Goal: Information Seeking & Learning: Check status

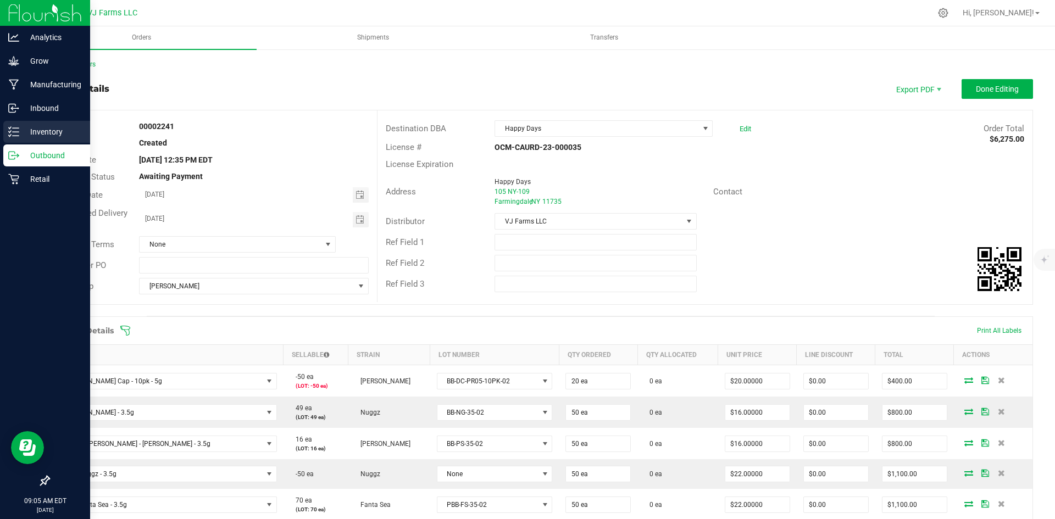
scroll to position [260, 0]
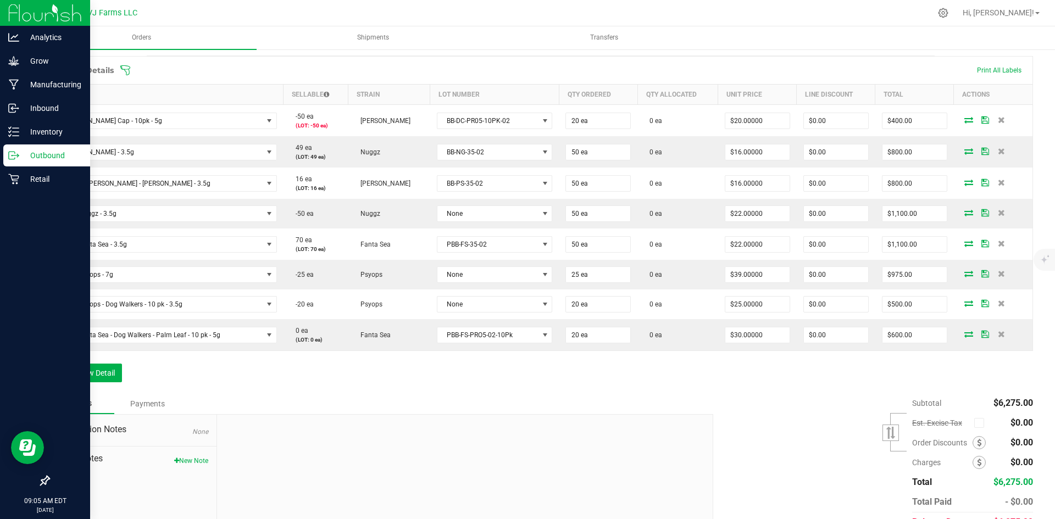
click at [51, 148] on div "Outbound" at bounding box center [46, 155] width 87 height 22
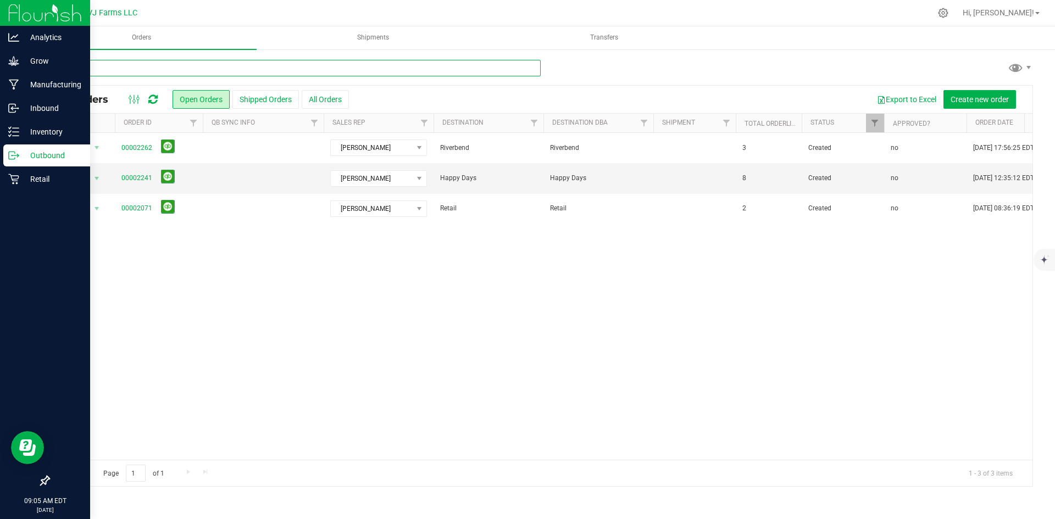
click at [210, 68] on input "text" at bounding box center [294, 68] width 492 height 16
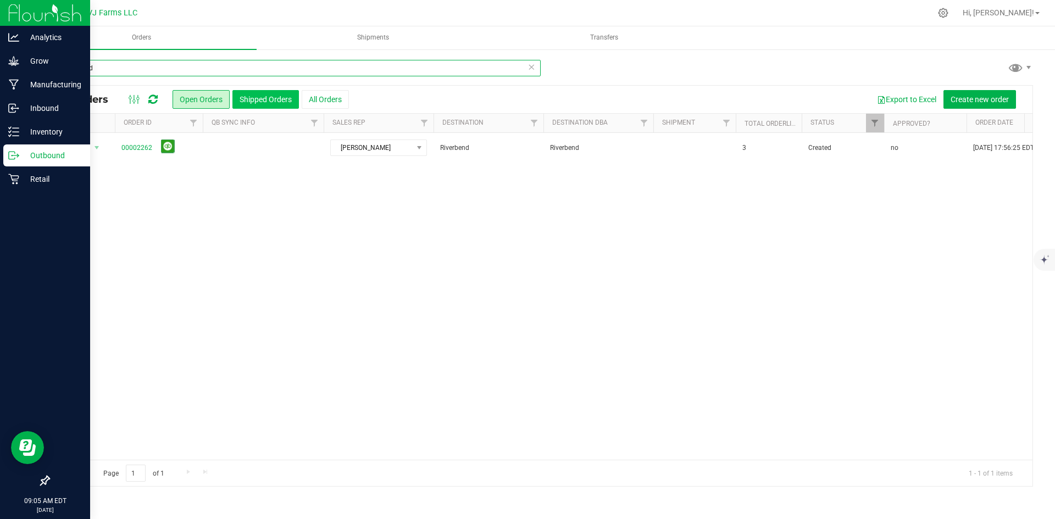
type input "riverbend"
click at [266, 97] on button "Shipped Orders" at bounding box center [265, 99] width 66 height 19
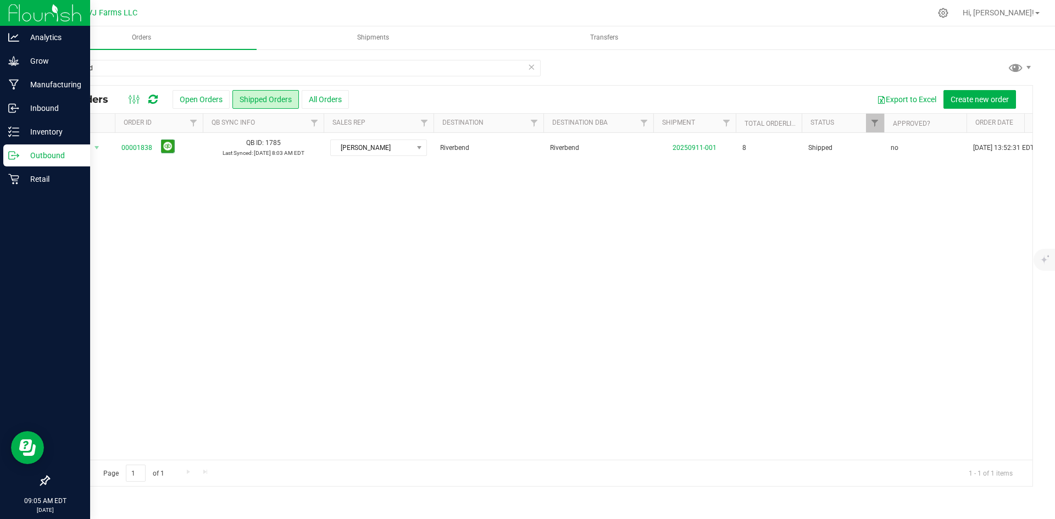
click at [320, 96] on button "All Orders" at bounding box center [325, 99] width 47 height 19
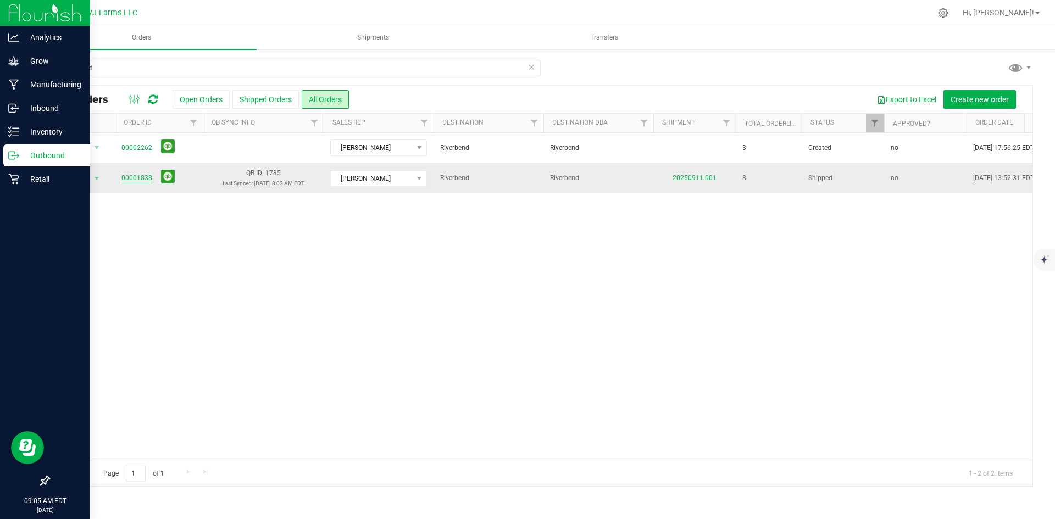
click at [131, 180] on link "00001838" at bounding box center [136, 178] width 31 height 10
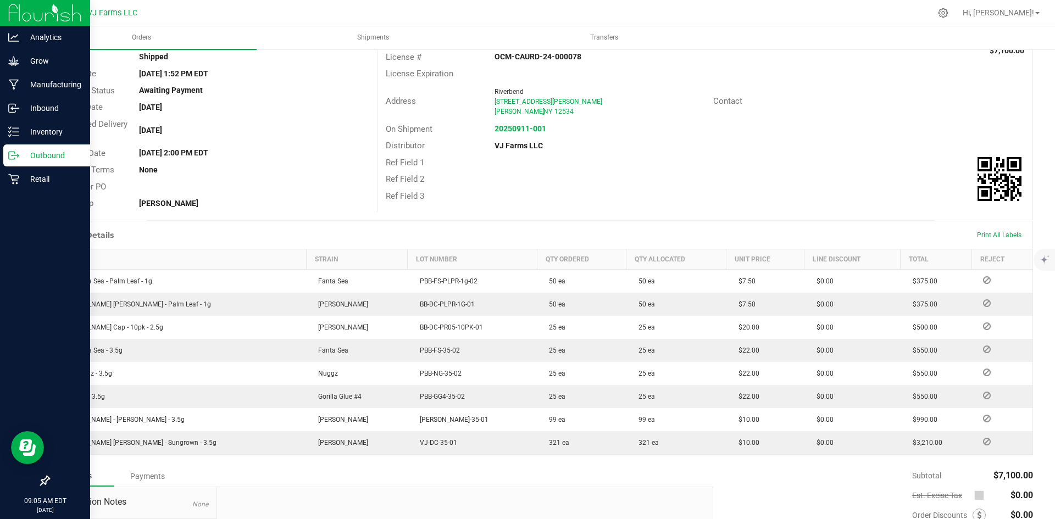
scroll to position [88, 0]
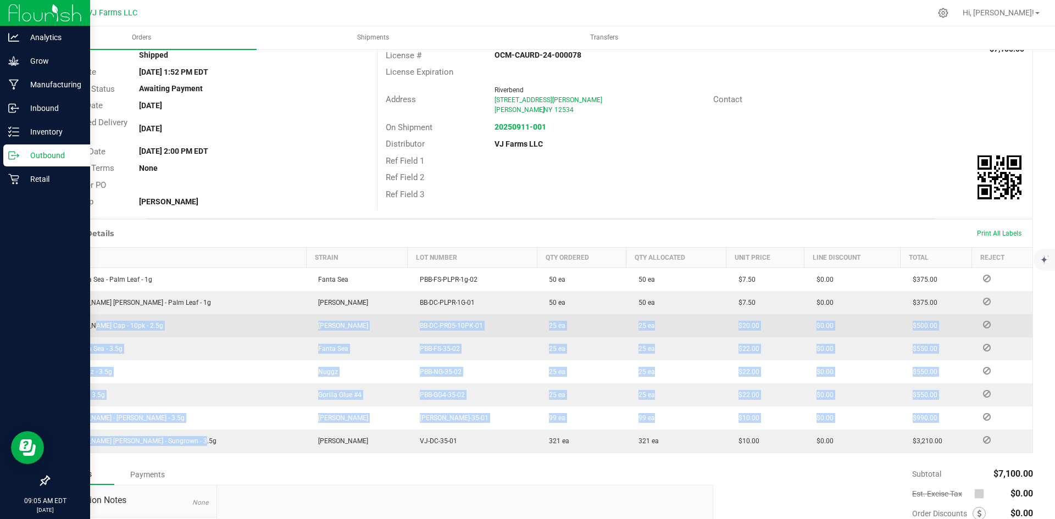
drag, startPoint x: 194, startPoint y: 441, endPoint x: 86, endPoint y: 316, distance: 165.1
click at [86, 316] on tbody "BB - Fanta Sea - Palm Leaf - 1g Fanta Sea PBB-FS-PLPR-1g-02 50 ea 50 ea $7.50 $…" at bounding box center [540, 360] width 983 height 185
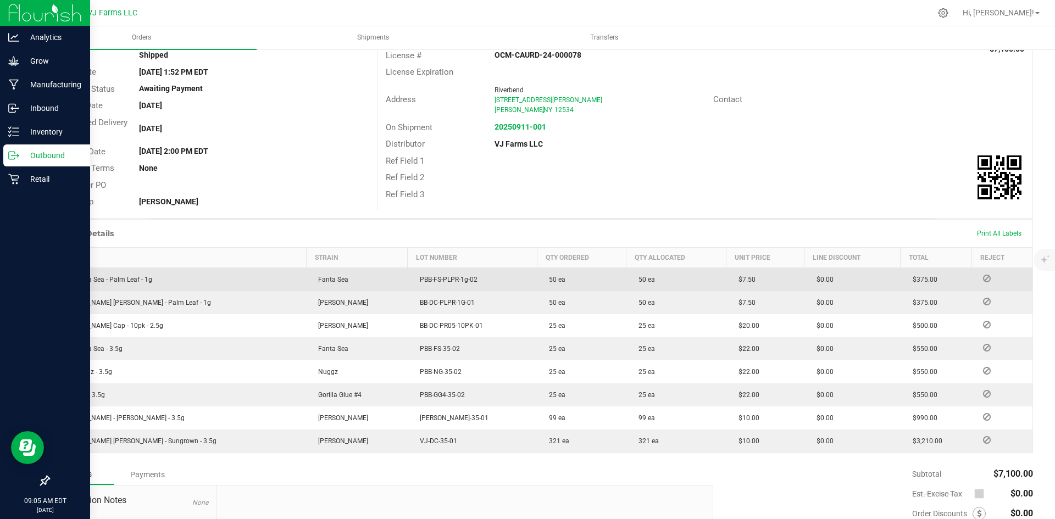
click at [67, 284] on td "BB - Fanta Sea - Palm Leaf - 1g" at bounding box center [177, 280] width 257 height 24
drag, startPoint x: 59, startPoint y: 276, endPoint x: 157, endPoint y: 288, distance: 97.9
click at [157, 288] on td "BB - Fanta Sea - Palm Leaf - 1g" at bounding box center [177, 280] width 257 height 24
copy span "BB - Fanta Sea - Palm Leaf - 1g"
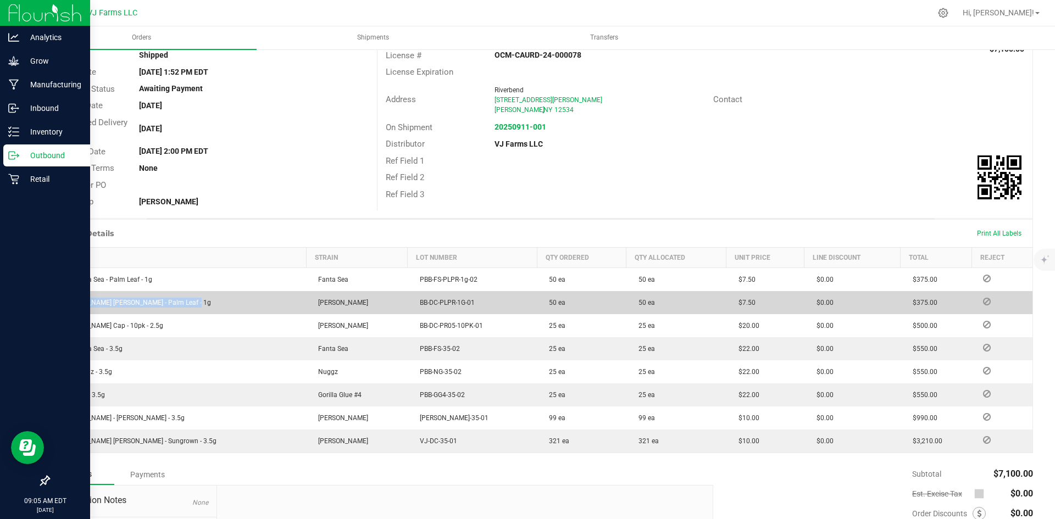
drag, startPoint x: 186, startPoint y: 302, endPoint x: 54, endPoint y: 298, distance: 131.4
click at [54, 298] on td "[PERSON_NAME] [PERSON_NAME] - Palm Leaf - 1g" at bounding box center [177, 302] width 257 height 23
copy span "[PERSON_NAME] [PERSON_NAME] - Palm Leaf - 1g"
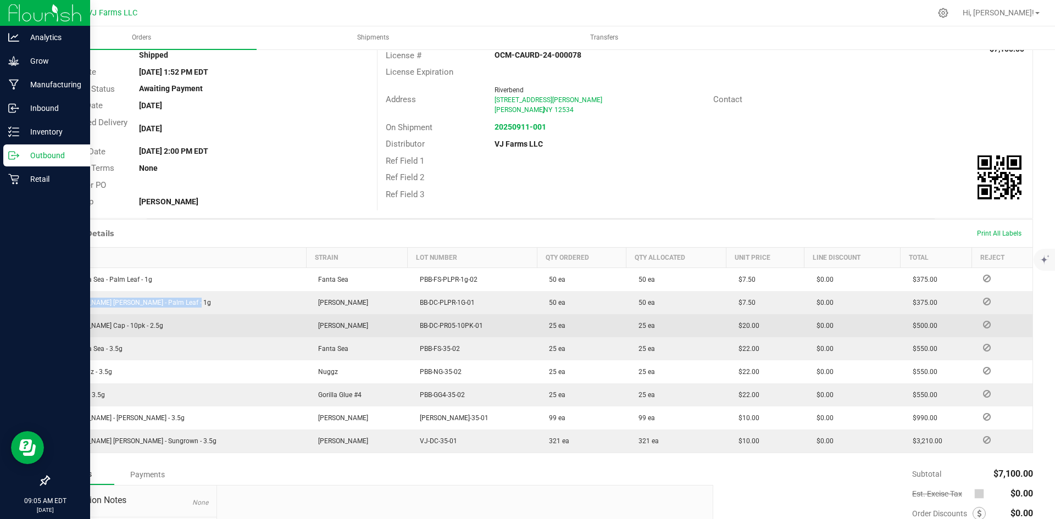
drag, startPoint x: 200, startPoint y: 327, endPoint x: 57, endPoint y: 326, distance: 143.4
click at [57, 326] on td "[PERSON_NAME] Cap - 10pk - 2.5g" at bounding box center [177, 325] width 257 height 23
copy span "[PERSON_NAME] Cap - 10pk - 2.5g"
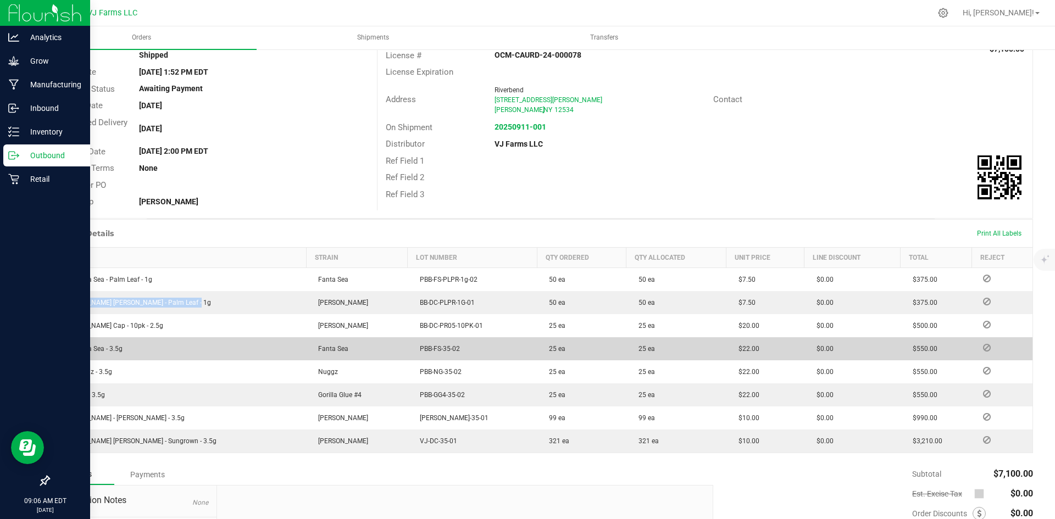
drag, startPoint x: 126, startPoint y: 347, endPoint x: 49, endPoint y: 349, distance: 76.4
click at [49, 349] on td "BB - Fanta Sea - 3.5g" at bounding box center [177, 348] width 257 height 23
copy span "BB - Fanta Sea - 3.5g"
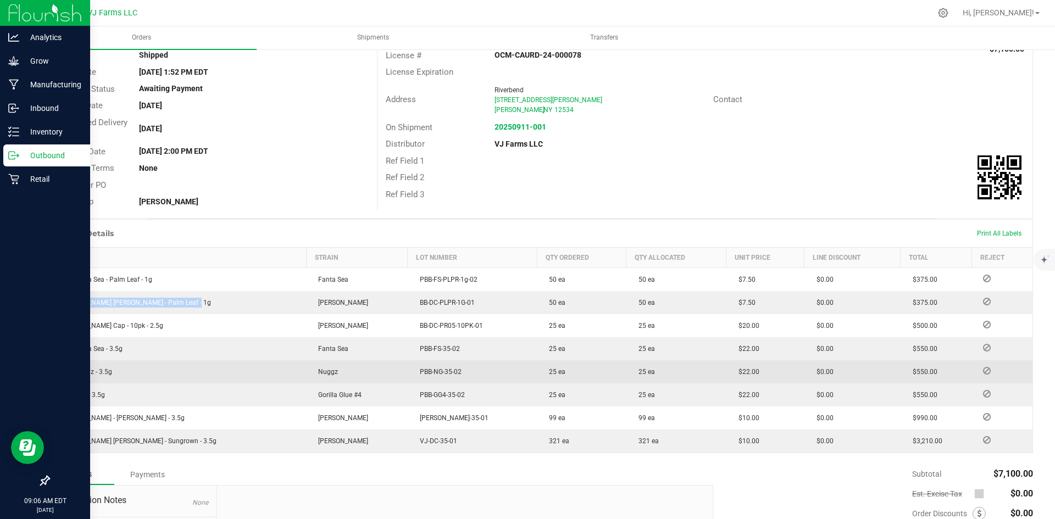
drag, startPoint x: 123, startPoint y: 368, endPoint x: 51, endPoint y: 373, distance: 72.1
click at [51, 373] on td "BB - Nuggz - 3.5g" at bounding box center [177, 371] width 257 height 23
copy span "BB - Nuggz - 3.5g"
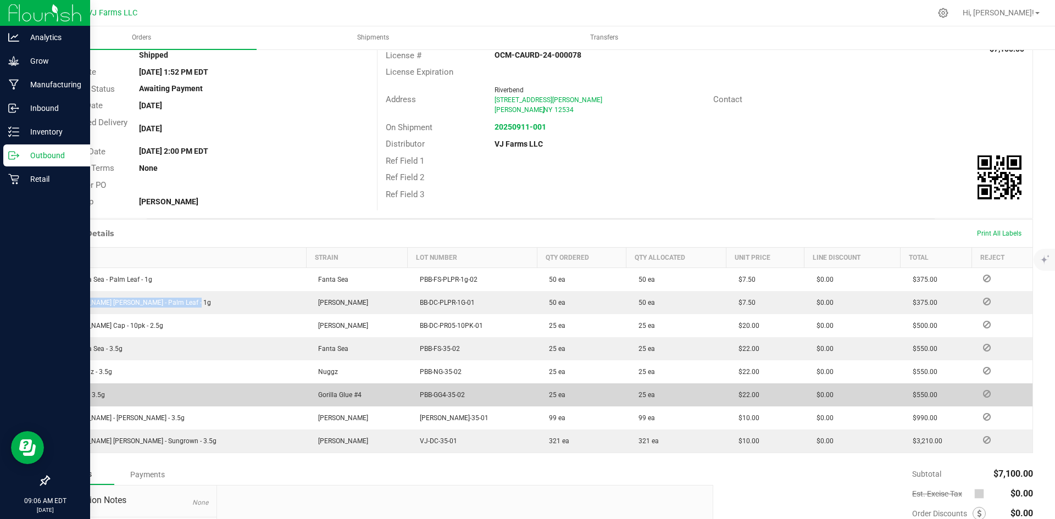
drag, startPoint x: 113, startPoint y: 401, endPoint x: 54, endPoint y: 398, distance: 58.9
click at [54, 398] on td "BB - GG4 - 3.5g" at bounding box center [177, 394] width 257 height 23
copy span "BB - GG4 - 3.5g"
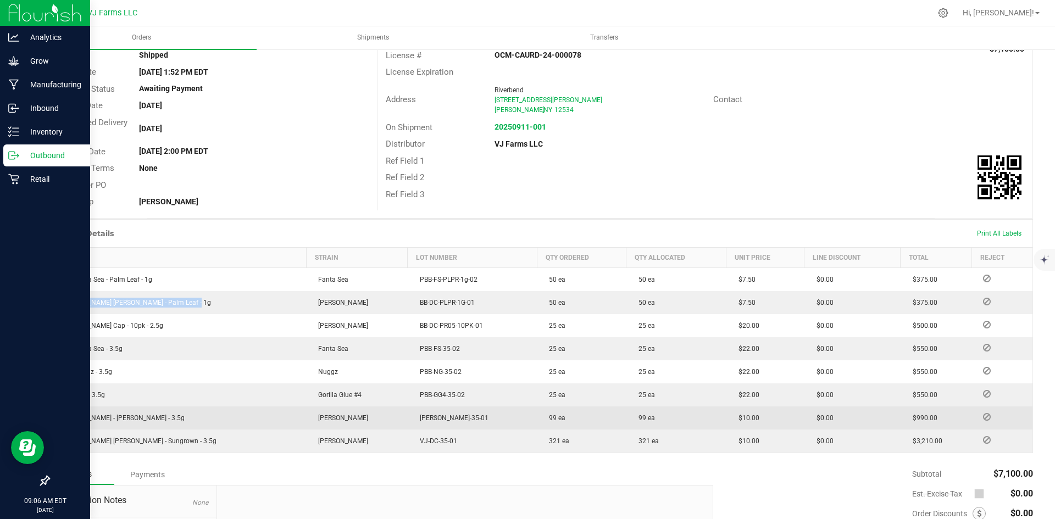
drag, startPoint x: 187, startPoint y: 414, endPoint x: 53, endPoint y: 420, distance: 134.2
click at [53, 420] on td "[PERSON_NAME] - [PERSON_NAME] - 3.5g" at bounding box center [177, 418] width 257 height 23
copy span "[PERSON_NAME] - [PERSON_NAME] - 3.5g"
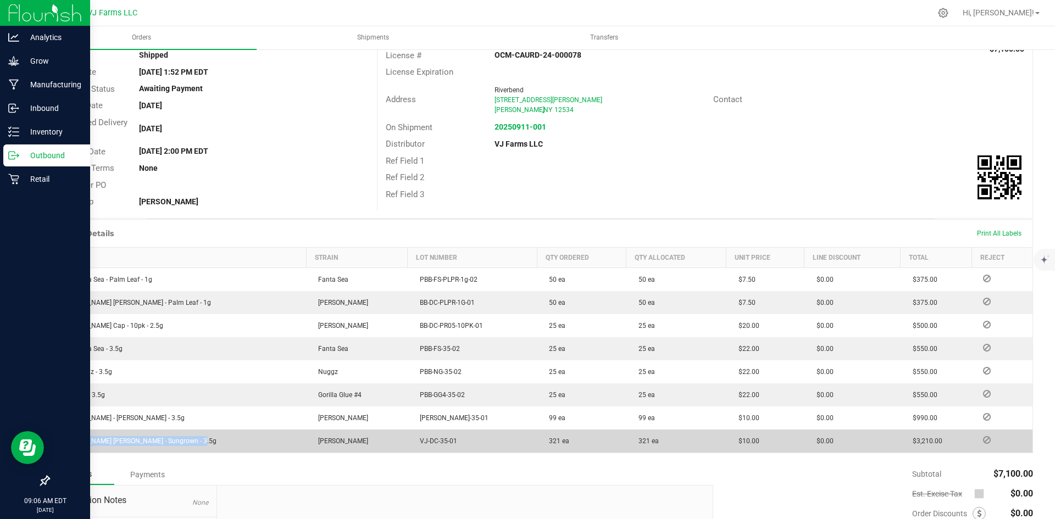
drag, startPoint x: 186, startPoint y: 442, endPoint x: 50, endPoint y: 430, distance: 136.8
click at [50, 430] on td "[PERSON_NAME] [PERSON_NAME] - Sungrown - 3.5g" at bounding box center [177, 441] width 257 height 23
copy span "[PERSON_NAME] [PERSON_NAME] - Sungrown - 3.5g"
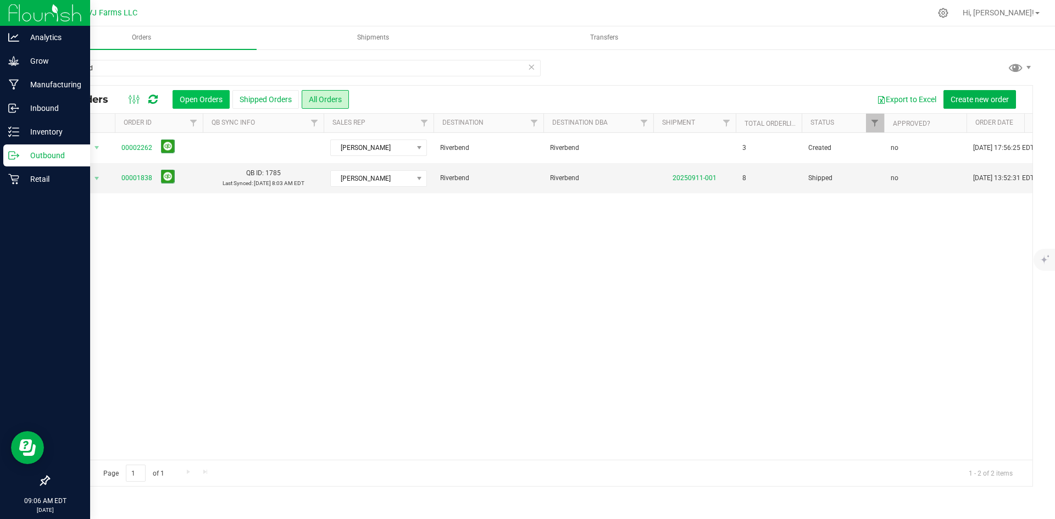
click at [195, 98] on button "Open Orders" at bounding box center [201, 99] width 57 height 19
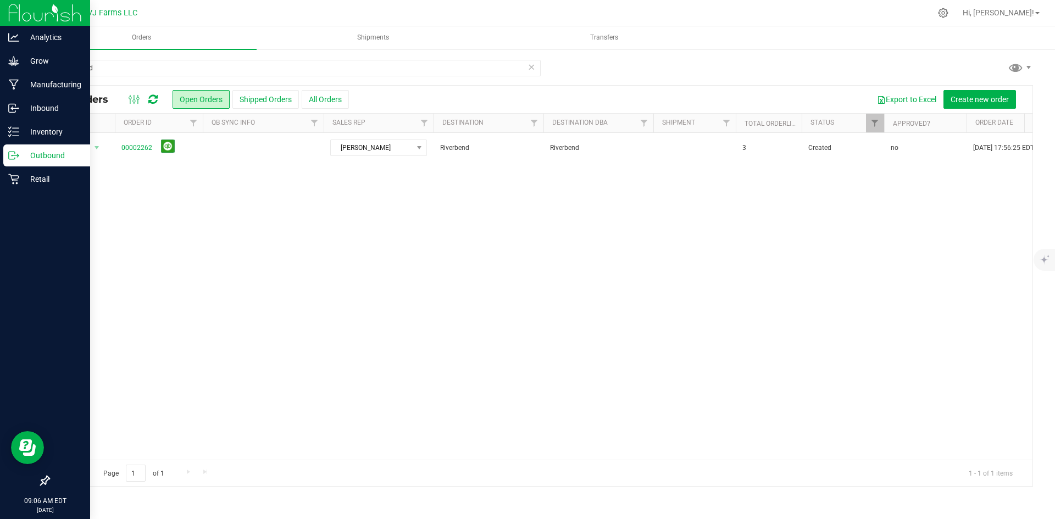
click at [278, 88] on div "All Orders Open Orders Shipped Orders All Orders Export to Excel Create new ord…" at bounding box center [540, 99] width 983 height 27
click at [272, 95] on button "Shipped Orders" at bounding box center [265, 99] width 66 height 19
click at [175, 55] on div "riverbend All Orders Open Orders Shipped Orders All Orders Export to Excel Crea…" at bounding box center [540, 272] width 1029 height 449
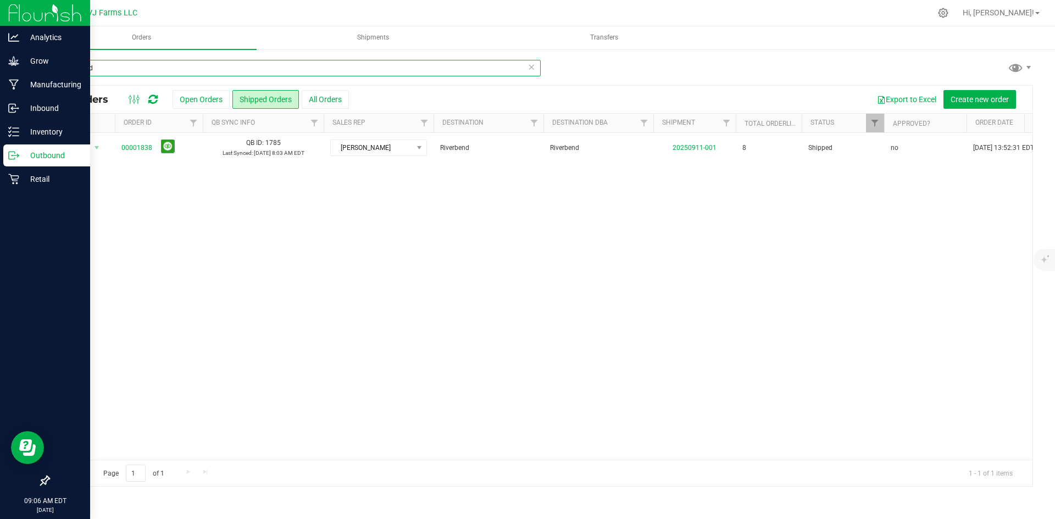
drag, startPoint x: 110, startPoint y: 71, endPoint x: 40, endPoint y: 72, distance: 70.3
click at [40, 72] on div "riverbend All Orders Open Orders Shipped Orders All Orders Export to Excel Crea…" at bounding box center [540, 272] width 1029 height 449
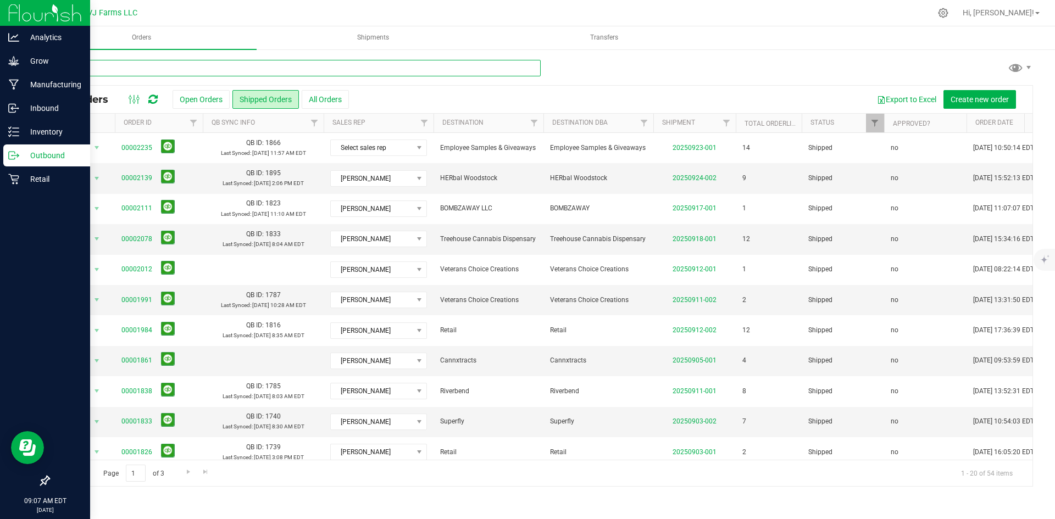
click at [235, 65] on input "text" at bounding box center [294, 68] width 492 height 16
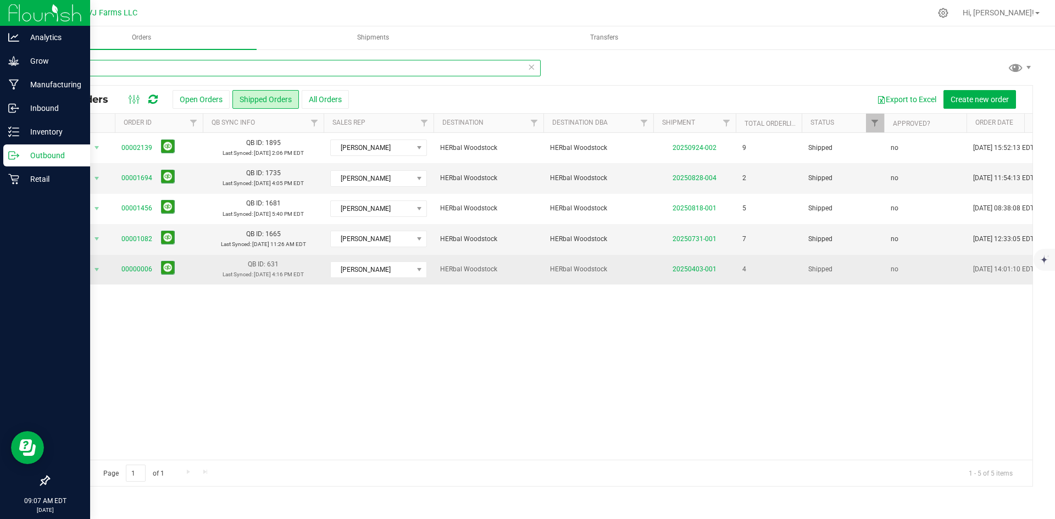
type input "wood"
click at [137, 264] on span "00000006" at bounding box center [158, 269] width 75 height 17
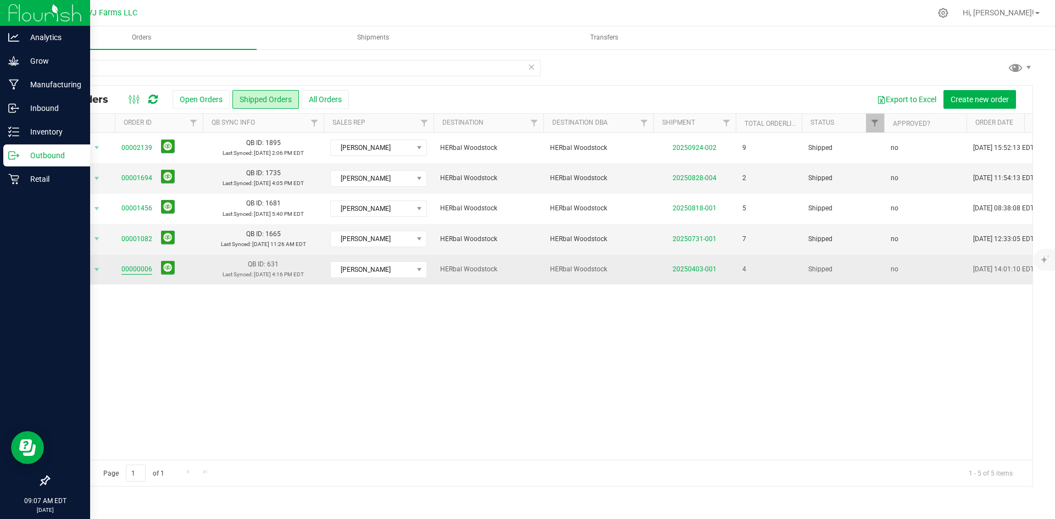
click at [134, 269] on link "00000006" at bounding box center [136, 269] width 31 height 10
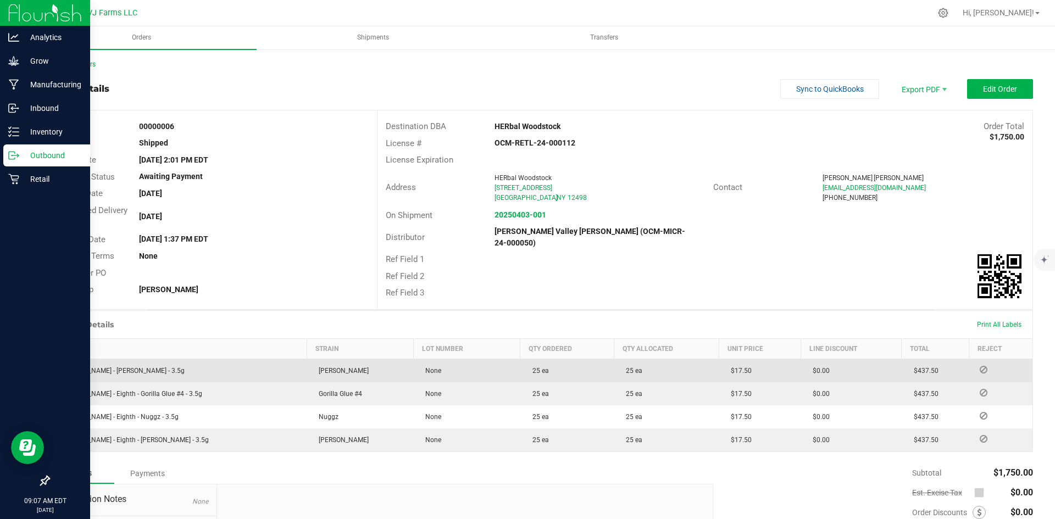
drag, startPoint x: 187, startPoint y: 366, endPoint x: 57, endPoint y: 371, distance: 129.8
click at [57, 371] on td "[PERSON_NAME] - [PERSON_NAME] - 3.5g" at bounding box center [178, 371] width 258 height 24
copy span "[PERSON_NAME] - [PERSON_NAME] - 3.5g"
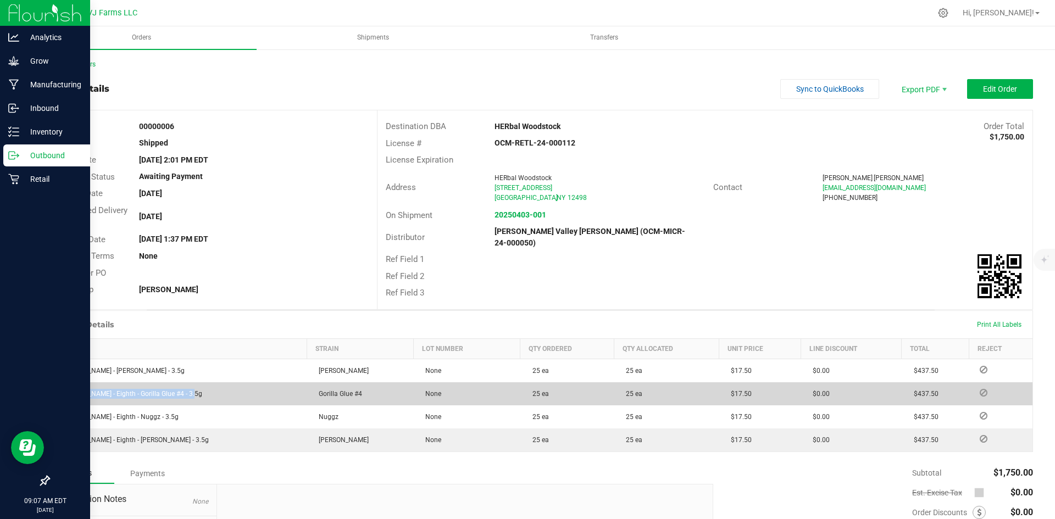
drag, startPoint x: 184, startPoint y: 391, endPoint x: 53, endPoint y: 393, distance: 130.8
click at [53, 393] on td "[PERSON_NAME] - Eighth - Gorilla Glue #4 - 3.5g" at bounding box center [178, 393] width 258 height 23
copy span "[PERSON_NAME] - Eighth - Gorilla Glue #4 - 3.5g"
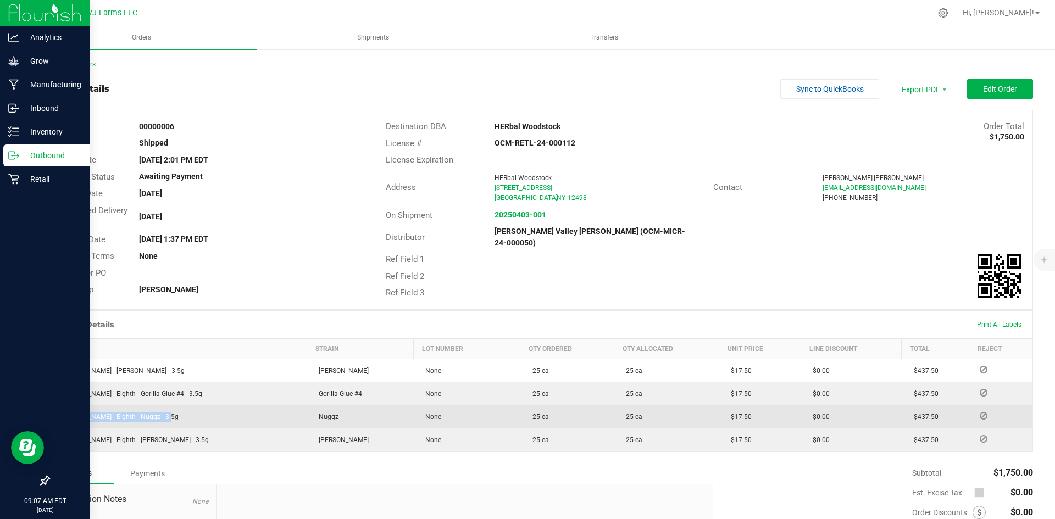
drag, startPoint x: 160, startPoint y: 413, endPoint x: 57, endPoint y: 407, distance: 104.0
click at [57, 407] on td "[PERSON_NAME] - Eighth - Nuggz - 3.5g" at bounding box center [178, 416] width 258 height 23
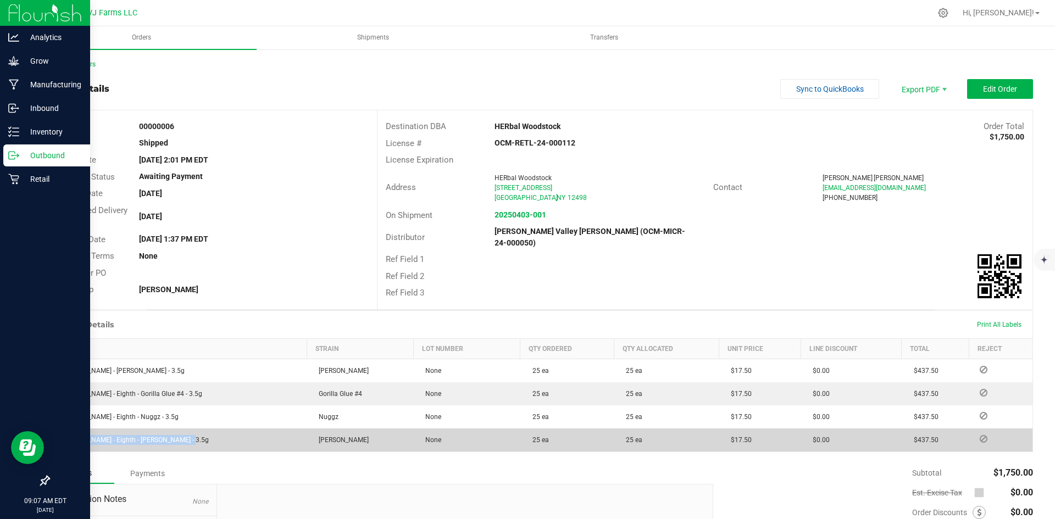
drag, startPoint x: 175, startPoint y: 436, endPoint x: 54, endPoint y: 440, distance: 121.5
click at [54, 440] on td "[PERSON_NAME] - Eighth - [PERSON_NAME] - 3.5g" at bounding box center [178, 440] width 258 height 23
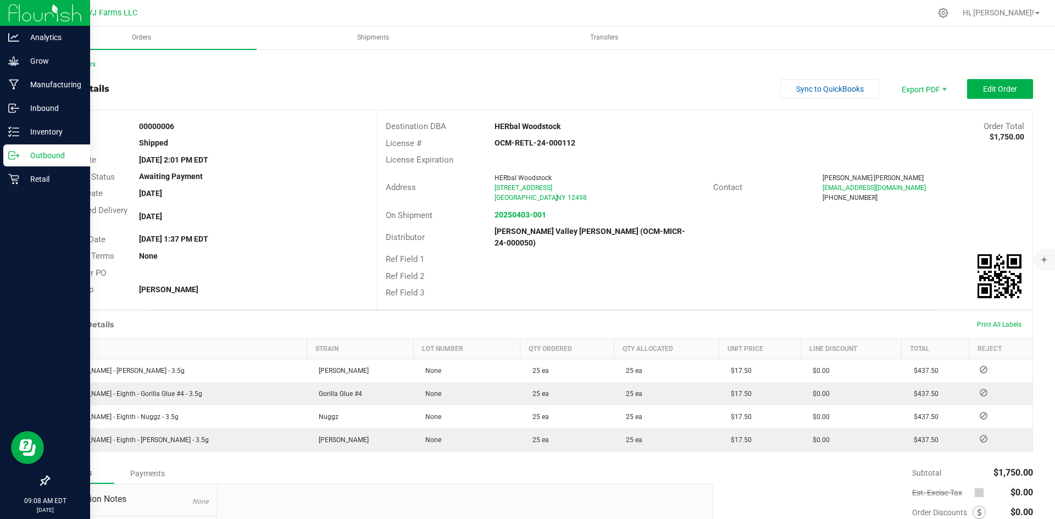
click at [74, 59] on div "Back to Orders" at bounding box center [540, 64] width 985 height 10
click at [59, 71] on div "Back to Orders Order details Sync to QuickBooks Export PDF Edit Order Order # 0…" at bounding box center [540, 345] width 985 height 573
click at [62, 66] on link "Back to Orders" at bounding box center [71, 64] width 47 height 8
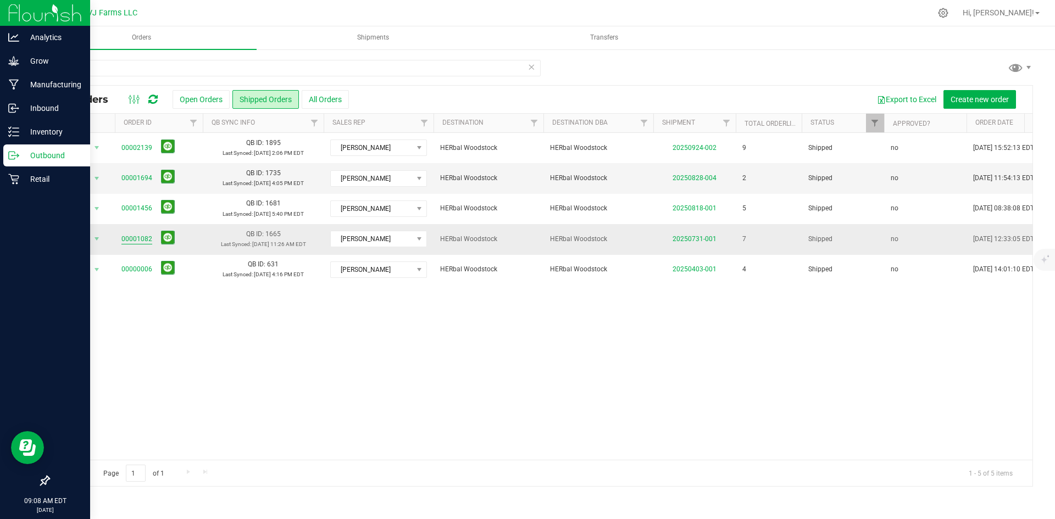
click at [139, 237] on link "00001082" at bounding box center [136, 239] width 31 height 10
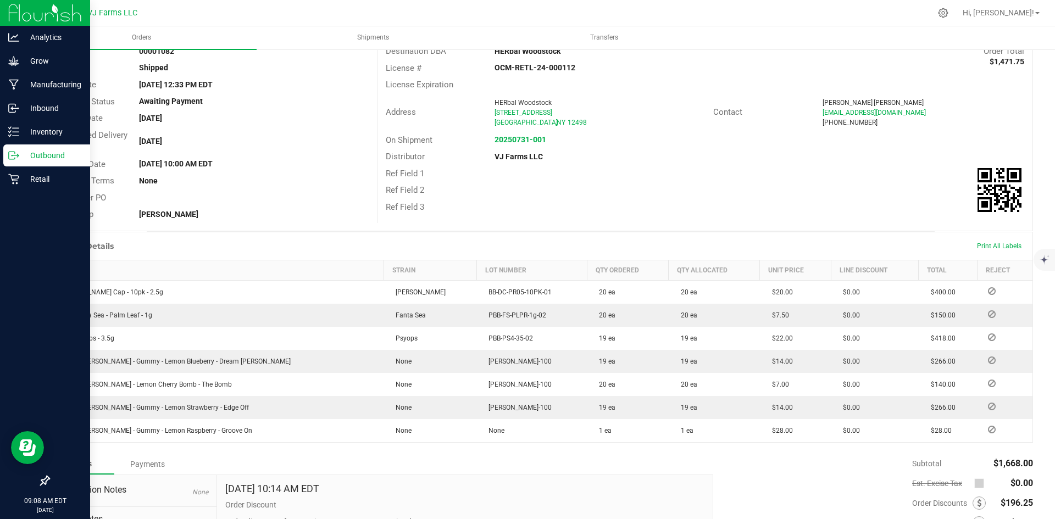
scroll to position [77, 0]
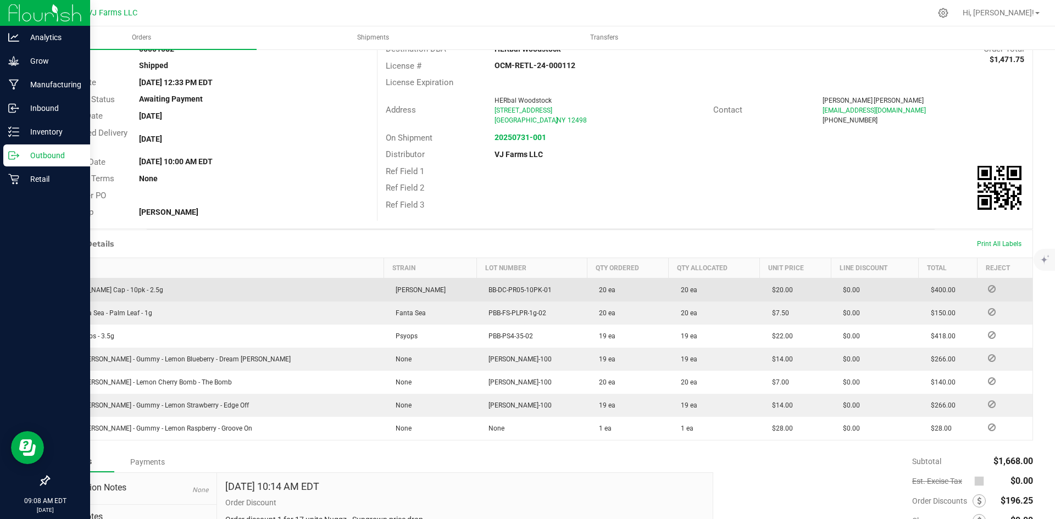
drag, startPoint x: 201, startPoint y: 286, endPoint x: 58, endPoint y: 292, distance: 143.5
click at [58, 292] on td "[PERSON_NAME] Cap - 10pk - 2.5g" at bounding box center [216, 290] width 335 height 24
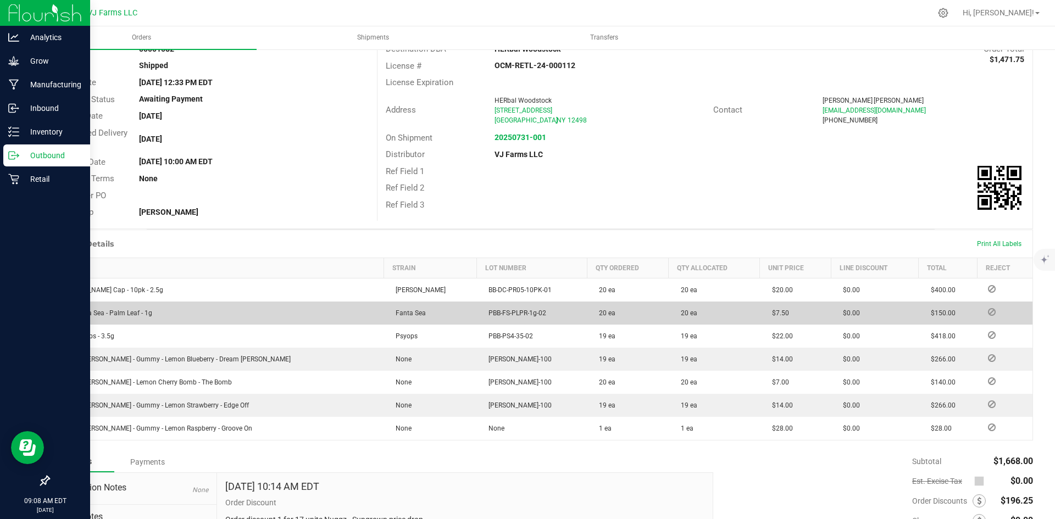
drag, startPoint x: 163, startPoint y: 308, endPoint x: 56, endPoint y: 301, distance: 107.3
click at [56, 302] on td "BB - Fanta Sea - Palm Leaf - 1g" at bounding box center [216, 313] width 335 height 23
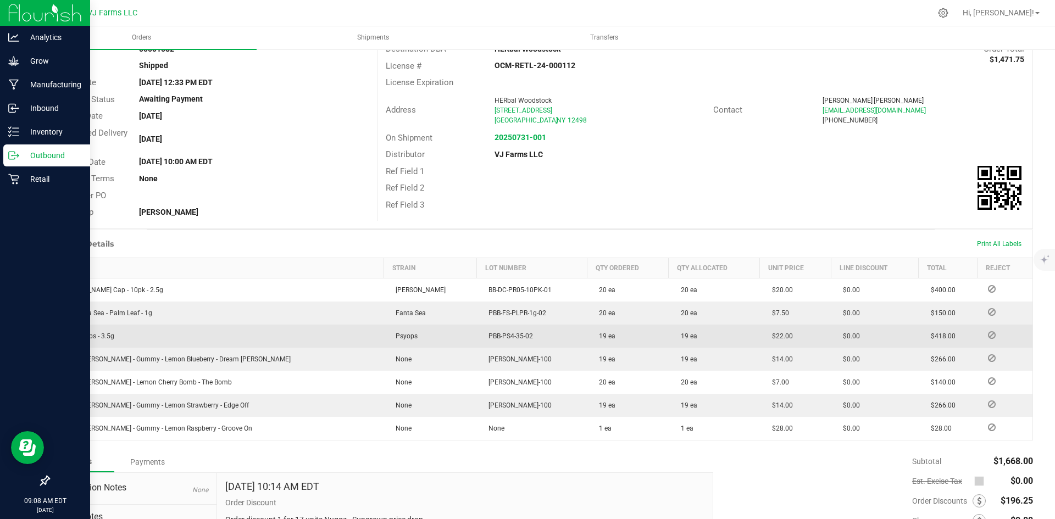
drag, startPoint x: 127, startPoint y: 335, endPoint x: 51, endPoint y: 335, distance: 76.4
click at [51, 335] on td "BB - Psyops - 3.5g" at bounding box center [216, 336] width 335 height 23
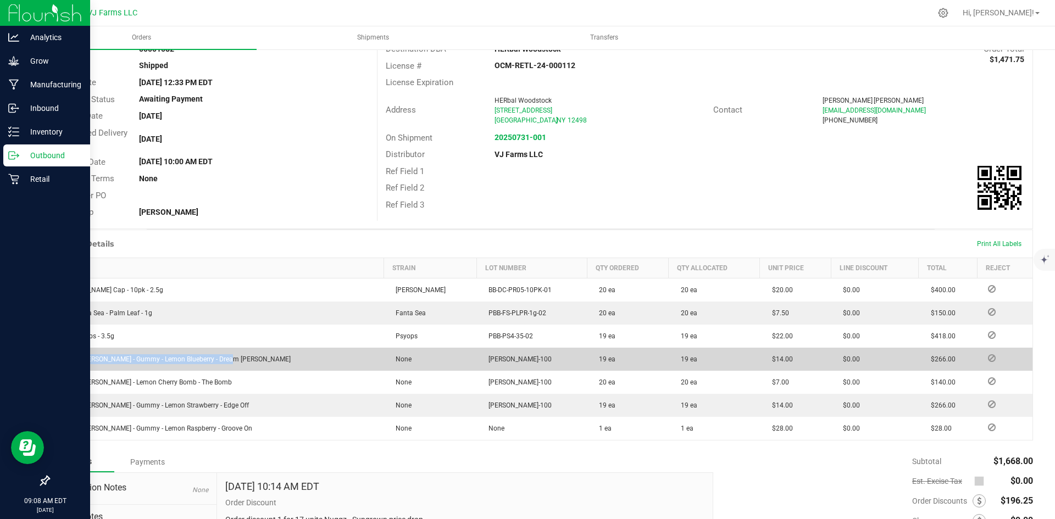
drag, startPoint x: 224, startPoint y: 355, endPoint x: 57, endPoint y: 359, distance: 167.6
click at [57, 359] on span "Valley [PERSON_NAME] - Gummy - Lemon Blueberry - Dream [PERSON_NAME]" at bounding box center [173, 359] width 235 height 8
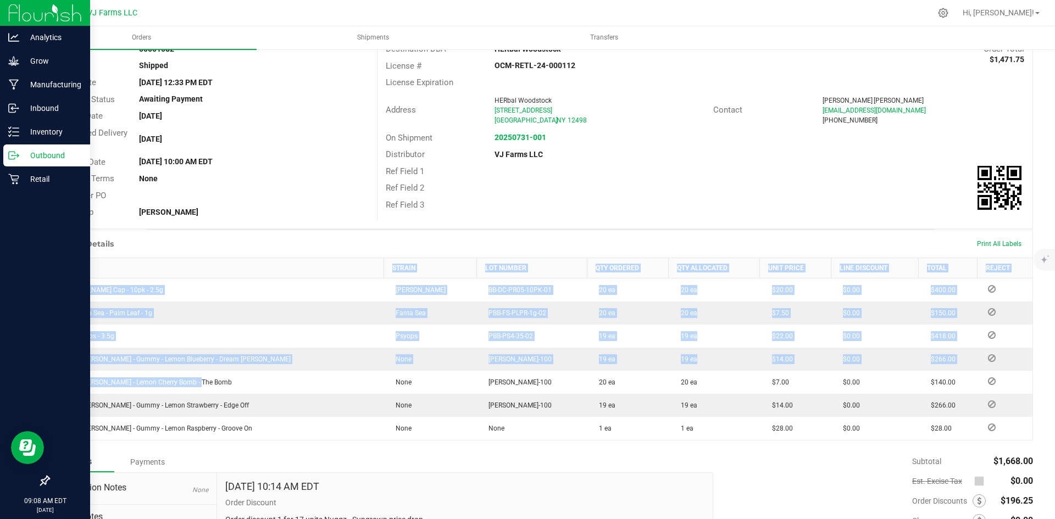
drag, startPoint x: 203, startPoint y: 383, endPoint x: 46, endPoint y: 388, distance: 157.2
click at [46, 388] on div "Back to Orders Order details Sync to QuickBooks Export PDF Edit Order Order # 0…" at bounding box center [540, 301] width 1029 height 661
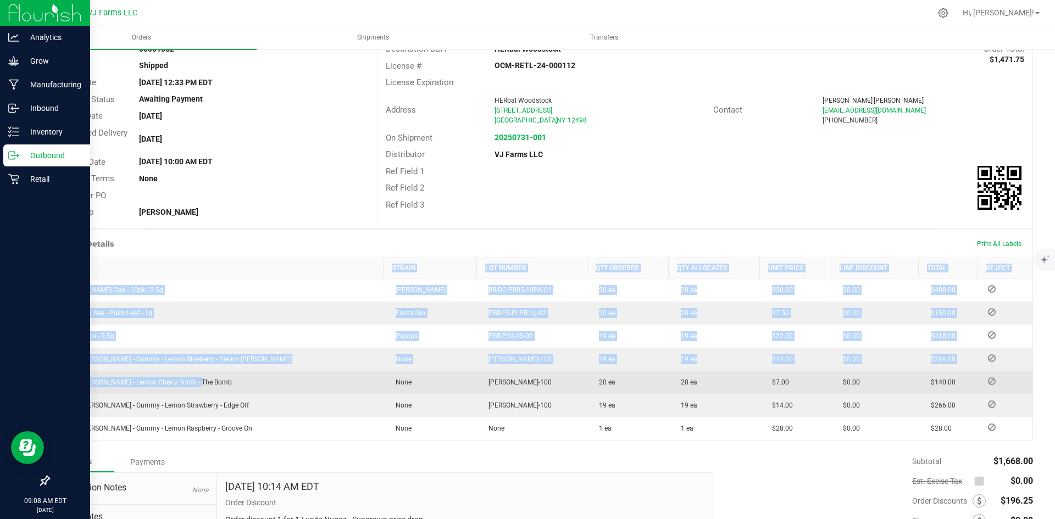
click at [222, 378] on td "Valley [PERSON_NAME] - Lemon Cherry Bomb - The Bomb" at bounding box center [216, 382] width 335 height 23
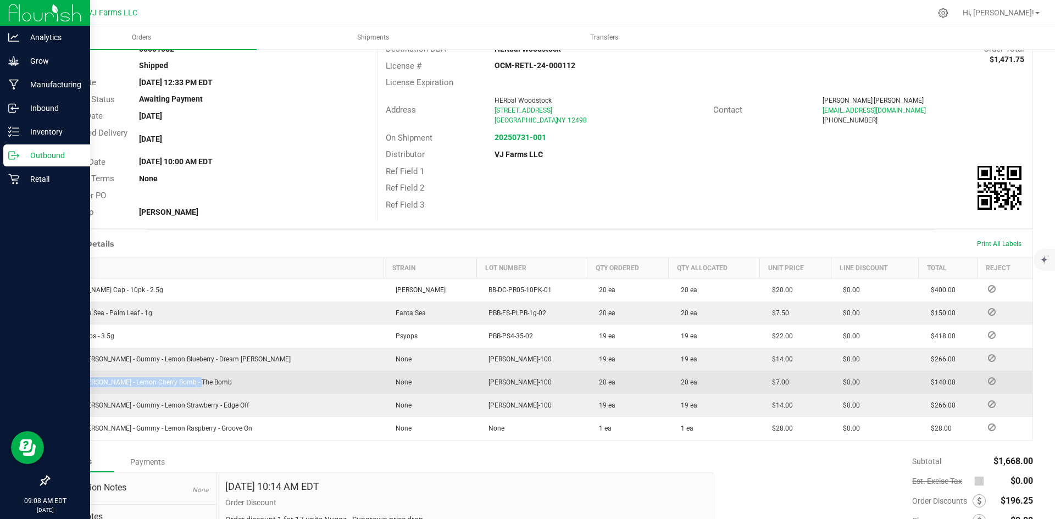
drag, startPoint x: 197, startPoint y: 382, endPoint x: 64, endPoint y: 393, distance: 133.4
click at [64, 393] on td "Valley [PERSON_NAME] - Lemon Cherry Bomb - The Bomb" at bounding box center [216, 382] width 335 height 23
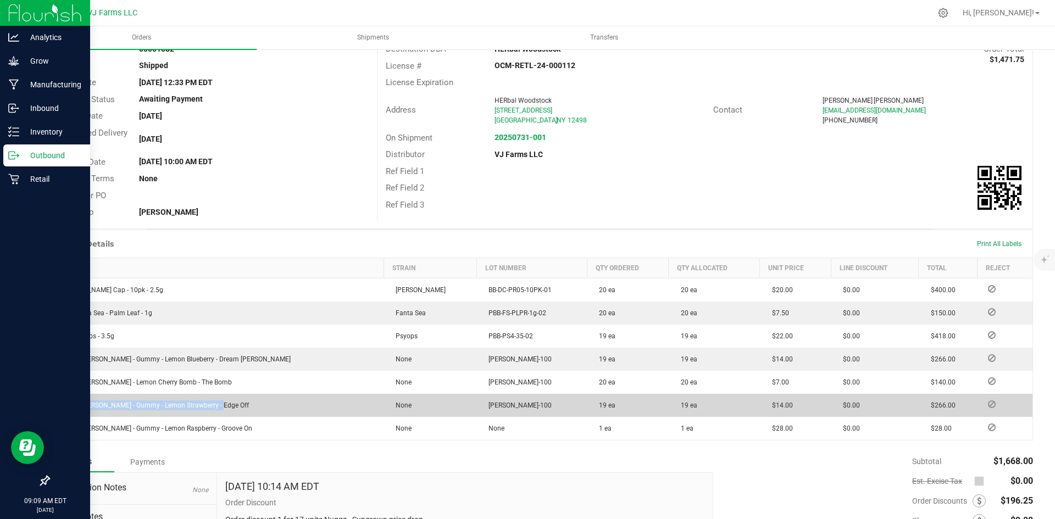
drag, startPoint x: 215, startPoint y: 401, endPoint x: 59, endPoint y: 403, distance: 155.5
click at [59, 403] on td "Valley [PERSON_NAME] - Gummy - Lemon Strawberry - Edge Off" at bounding box center [216, 405] width 335 height 23
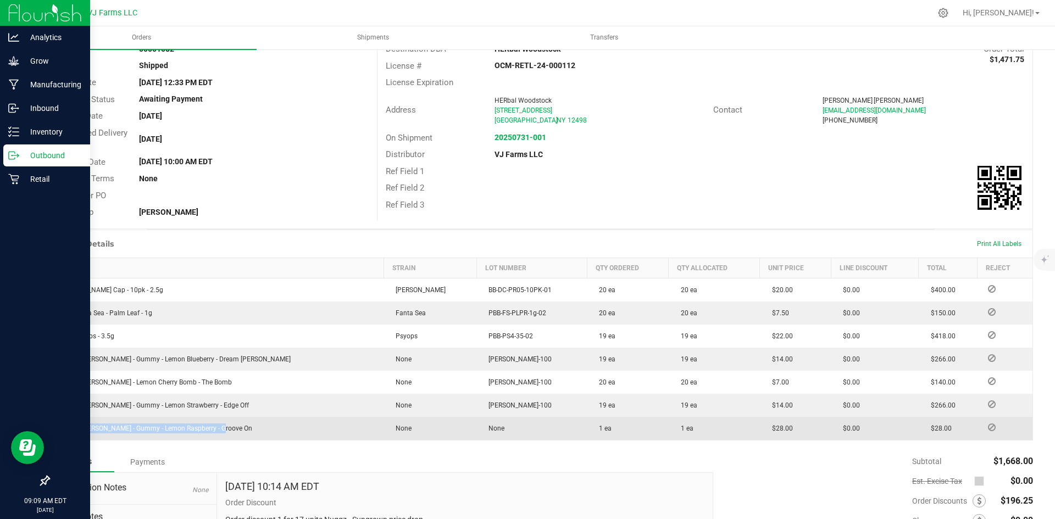
drag, startPoint x: 215, startPoint y: 426, endPoint x: 62, endPoint y: 425, distance: 153.8
click at [62, 425] on td "Valley [PERSON_NAME] - Gummy - Lemon Raspberry - Groove On" at bounding box center [216, 428] width 335 height 23
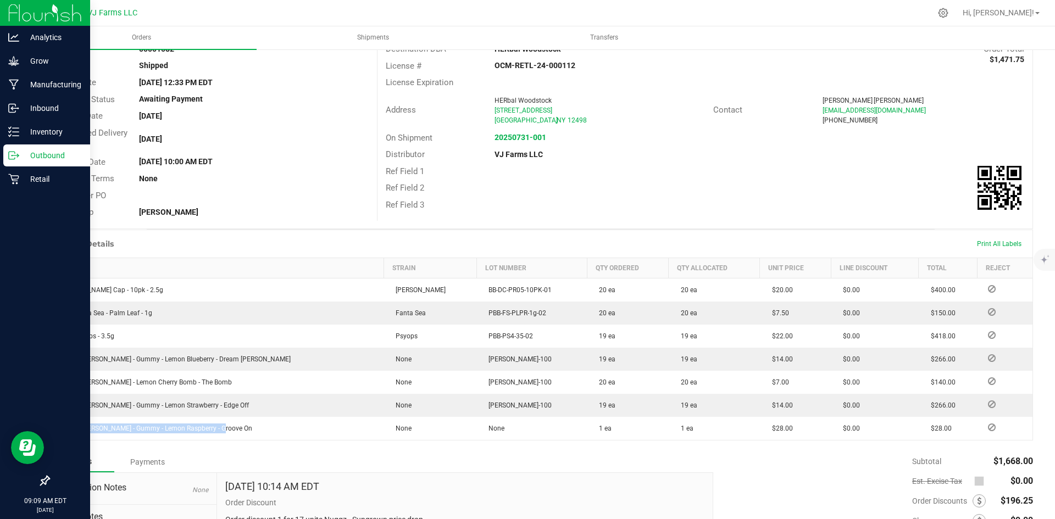
scroll to position [0, 0]
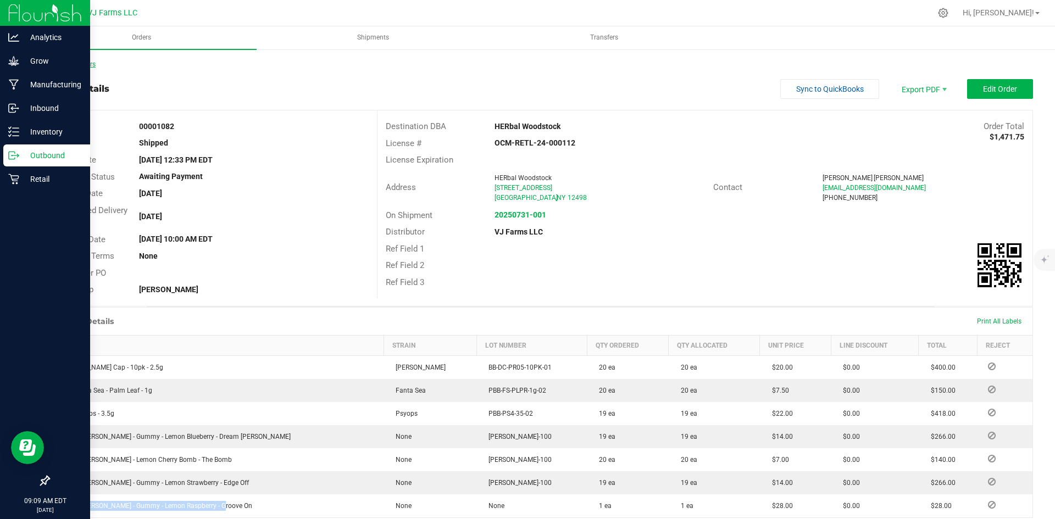
click at [81, 62] on link "Back to Orders" at bounding box center [71, 64] width 47 height 8
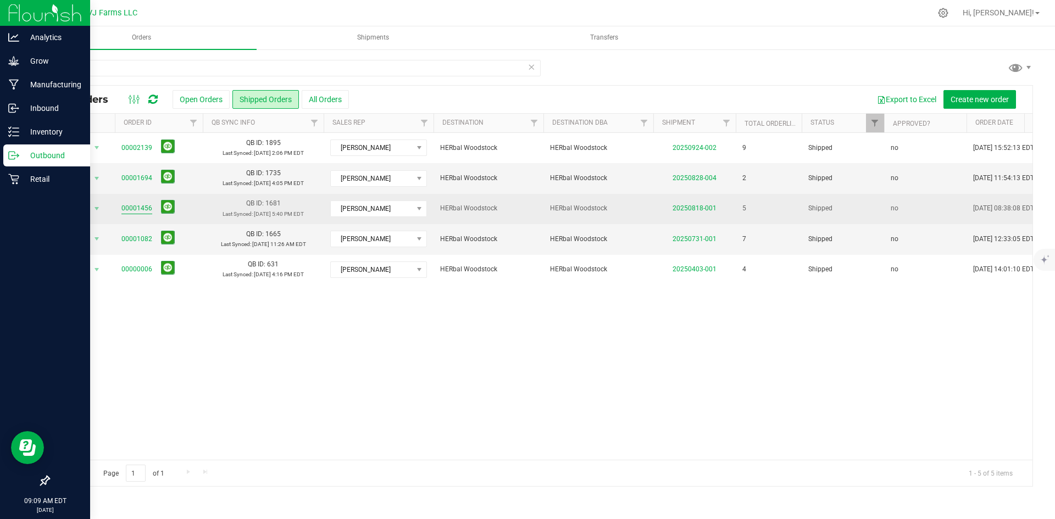
click at [147, 212] on link "00001456" at bounding box center [136, 208] width 31 height 10
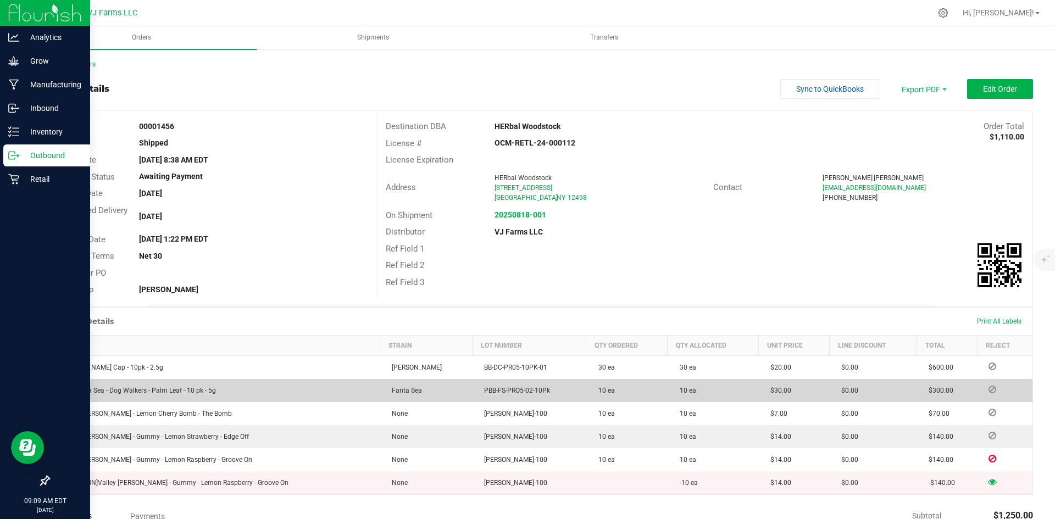
drag, startPoint x: 220, startPoint y: 395, endPoint x: 58, endPoint y: 393, distance: 162.6
click at [58, 393] on td "BB - Fanta Sea - Dog Walkers - Palm Leaf - 10 pk - 5g" at bounding box center [214, 390] width 331 height 23
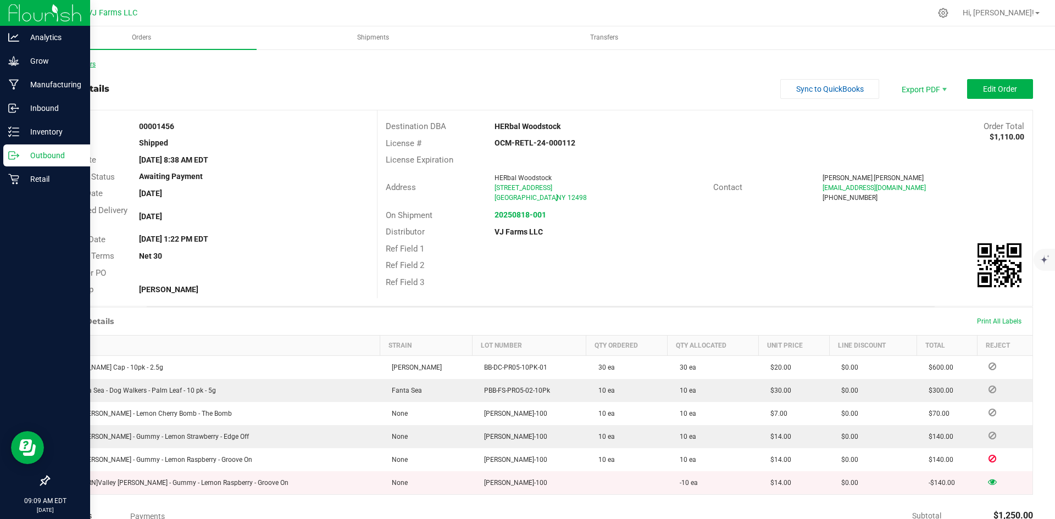
click at [69, 65] on link "Back to Orders" at bounding box center [71, 64] width 47 height 8
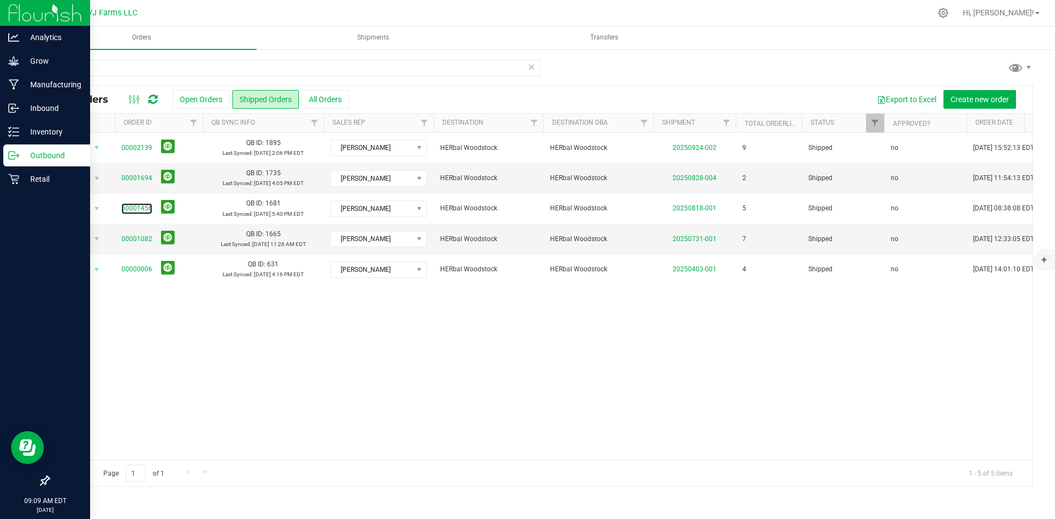
click at [134, 207] on link "00001456" at bounding box center [136, 208] width 31 height 10
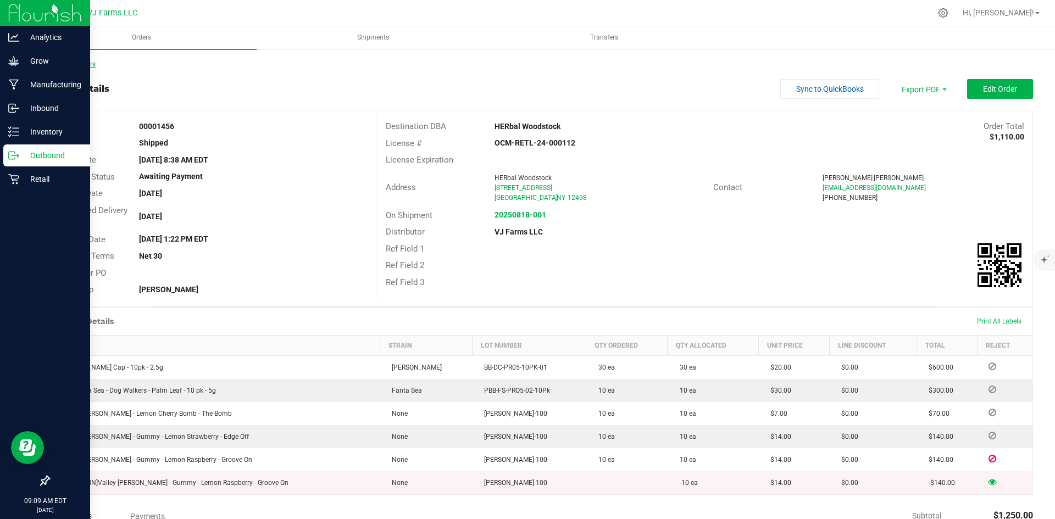
click at [59, 64] on link "Back to Orders" at bounding box center [71, 64] width 47 height 8
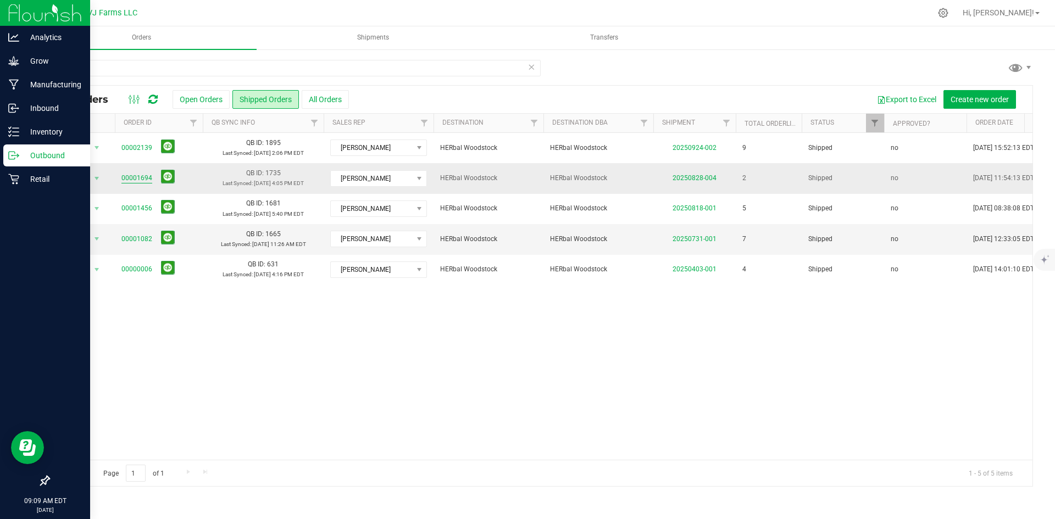
click at [146, 176] on link "00001694" at bounding box center [136, 178] width 31 height 10
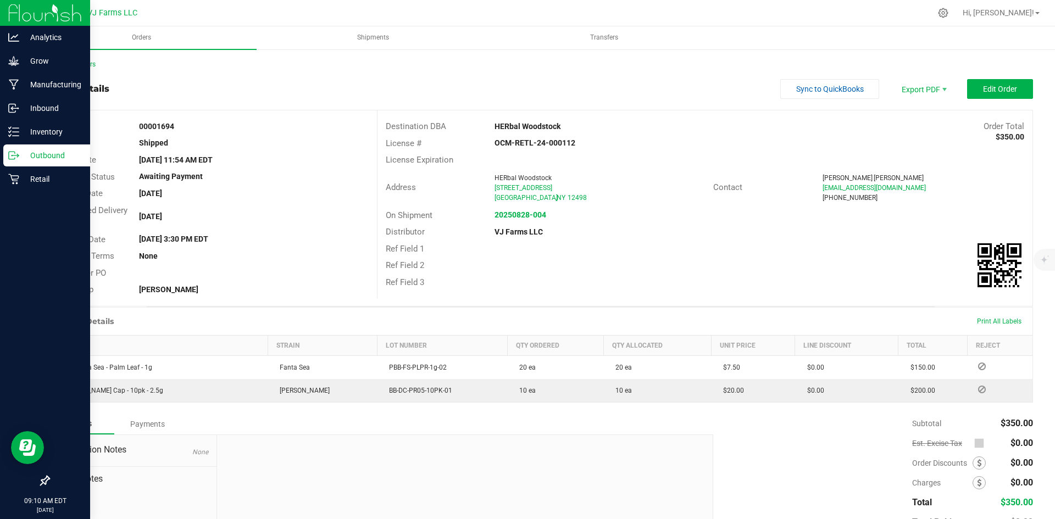
click at [77, 57] on div "Back to Orders Order details Sync to QuickBooks Export PDF Edit Order Order # 0…" at bounding box center [540, 321] width 1029 height 546
click at [69, 65] on link "Back to Orders" at bounding box center [71, 64] width 47 height 8
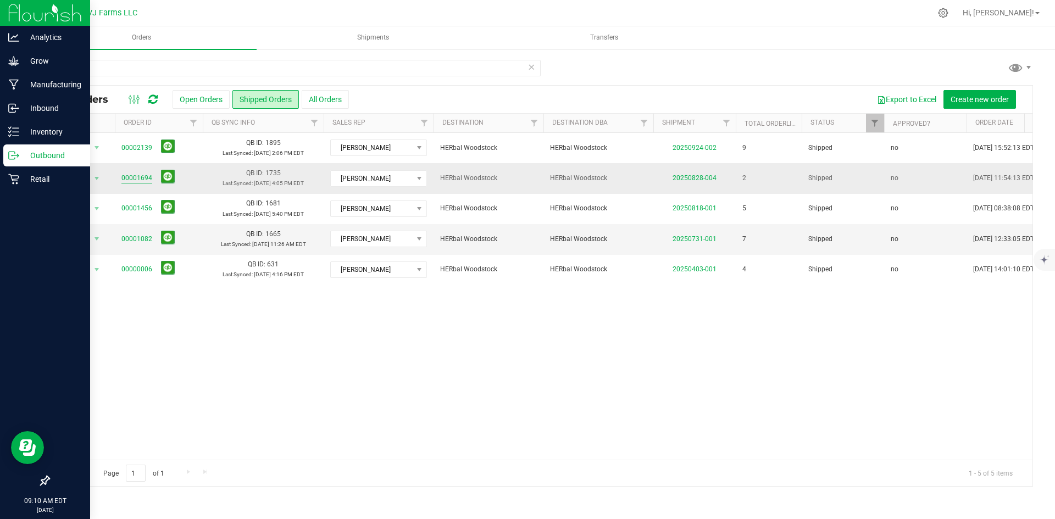
click at [134, 175] on link "00001694" at bounding box center [136, 178] width 31 height 10
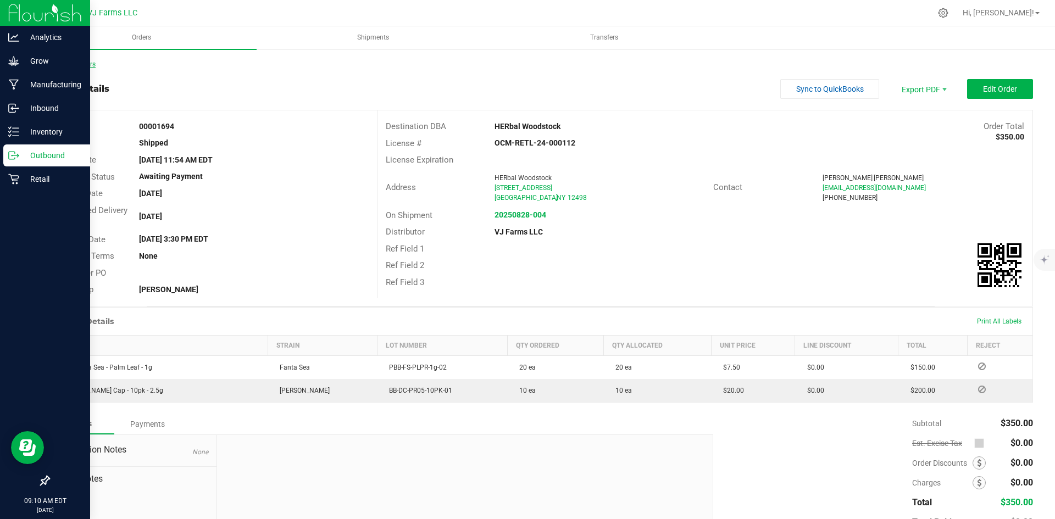
click at [54, 64] on link "Back to Orders" at bounding box center [71, 64] width 47 height 8
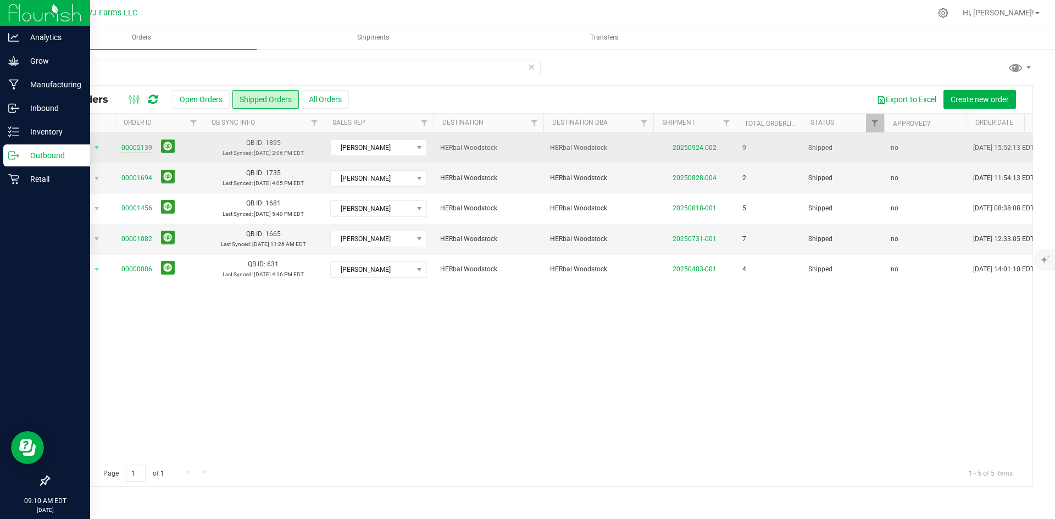
click at [136, 147] on link "00002139" at bounding box center [136, 148] width 31 height 10
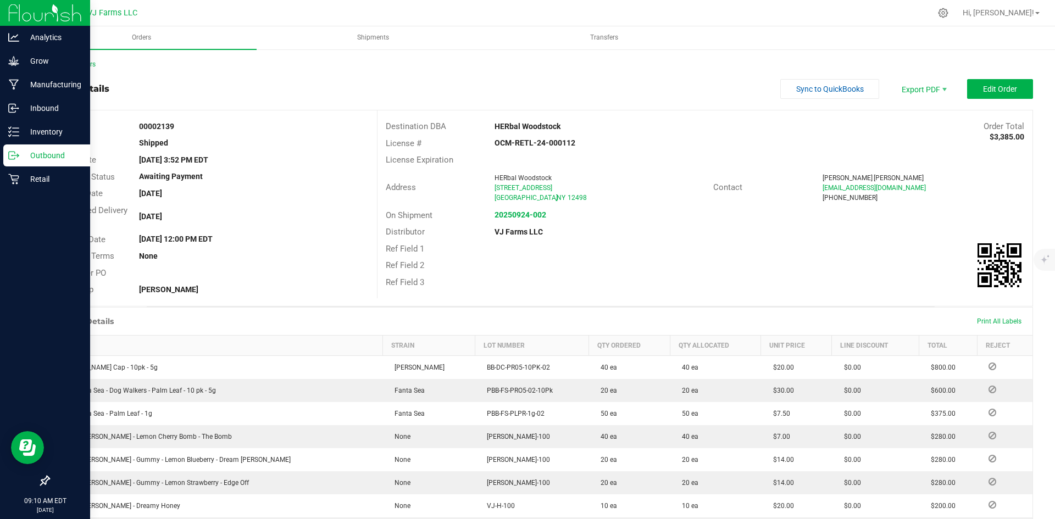
scroll to position [108, 0]
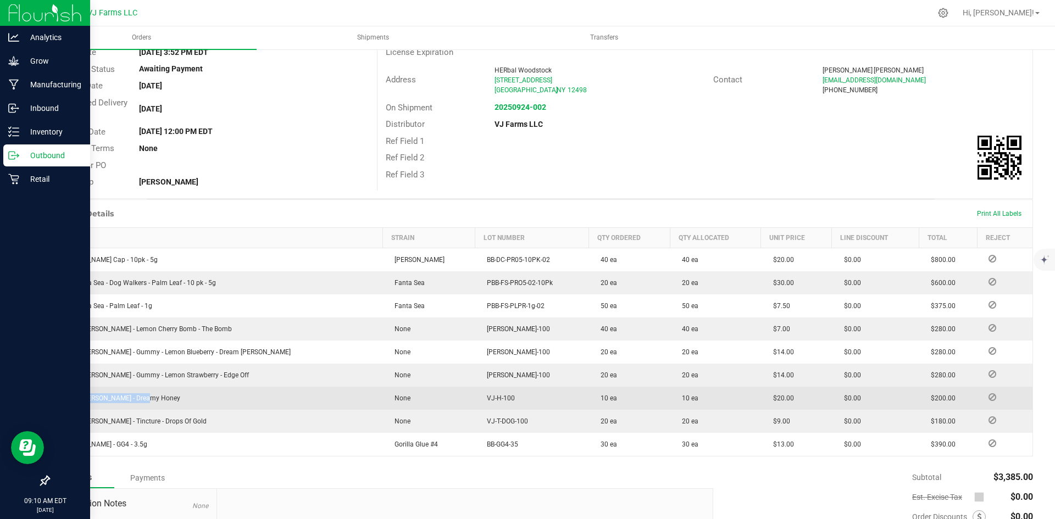
drag, startPoint x: 154, startPoint y: 395, endPoint x: 64, endPoint y: 401, distance: 90.3
click at [64, 401] on td "Valley [PERSON_NAME] - Dreamy Honey" at bounding box center [215, 398] width 333 height 23
click at [182, 408] on td "Valley [PERSON_NAME] - Dreamy Honey" at bounding box center [215, 398] width 333 height 23
drag, startPoint x: 157, startPoint y: 400, endPoint x: 59, endPoint y: 399, distance: 97.8
click at [59, 399] on td "Valley [PERSON_NAME] - Dreamy Honey" at bounding box center [215, 398] width 333 height 23
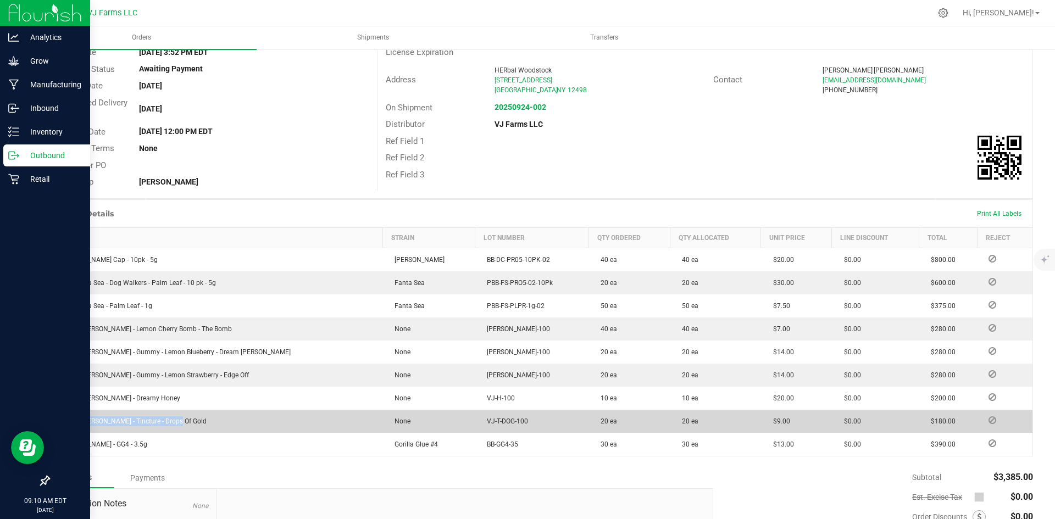
drag, startPoint x: 174, startPoint y: 418, endPoint x: 59, endPoint y: 417, distance: 115.4
click at [59, 417] on td "Valley [PERSON_NAME] - Tincture - Drops Of Gold" at bounding box center [215, 421] width 333 height 23
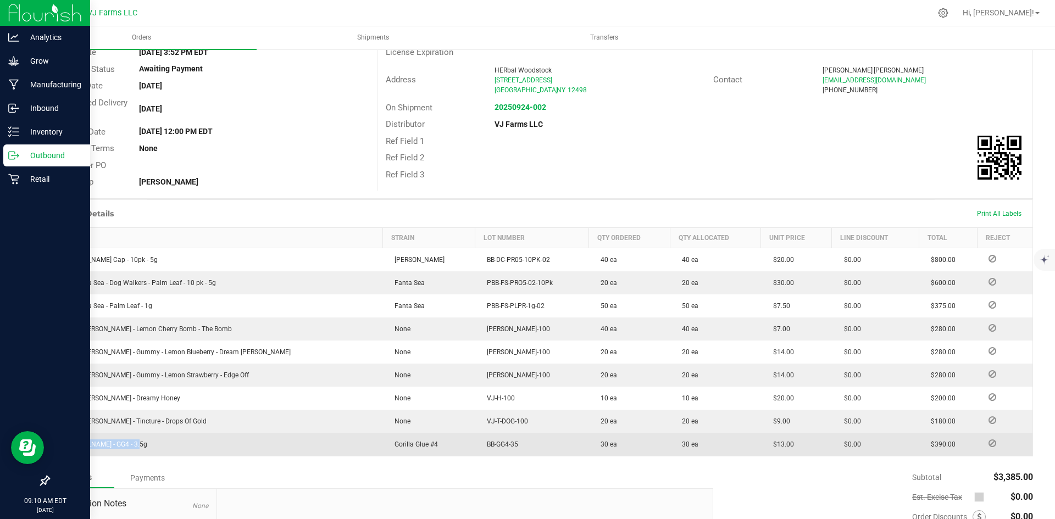
drag, startPoint x: 148, startPoint y: 446, endPoint x: 57, endPoint y: 443, distance: 90.7
click at [57, 443] on td "[PERSON_NAME] - GG4 - 3.5g" at bounding box center [215, 444] width 333 height 23
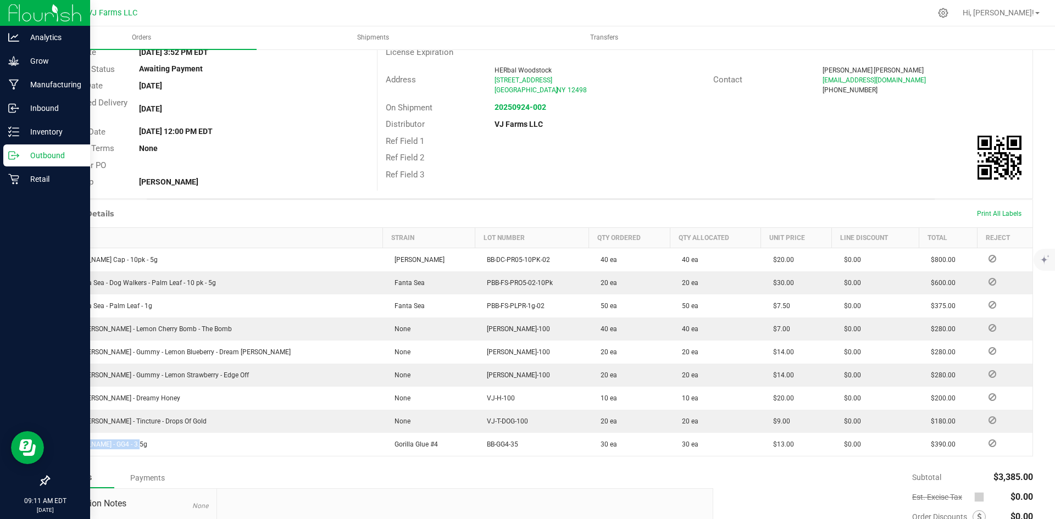
scroll to position [0, 0]
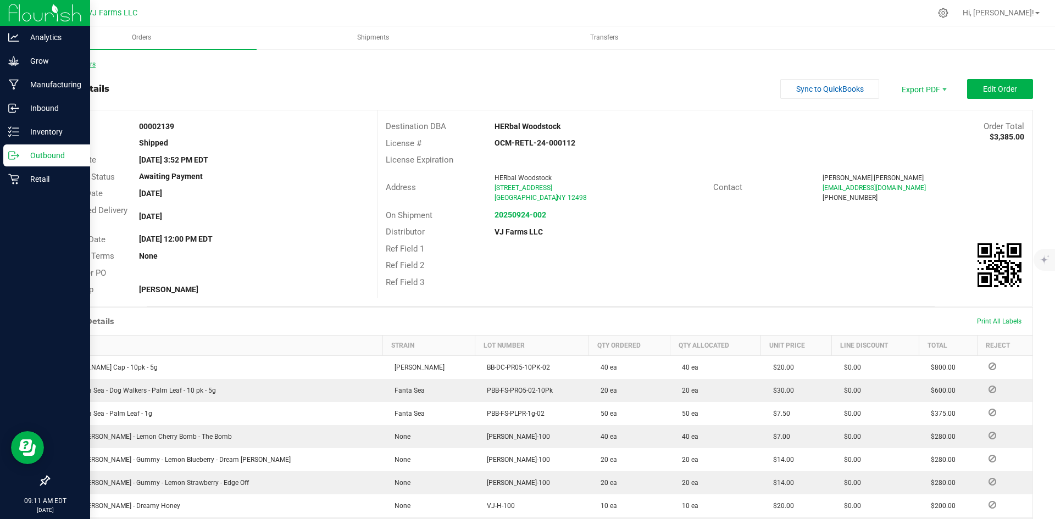
click at [73, 67] on link "Back to Orders" at bounding box center [71, 64] width 47 height 8
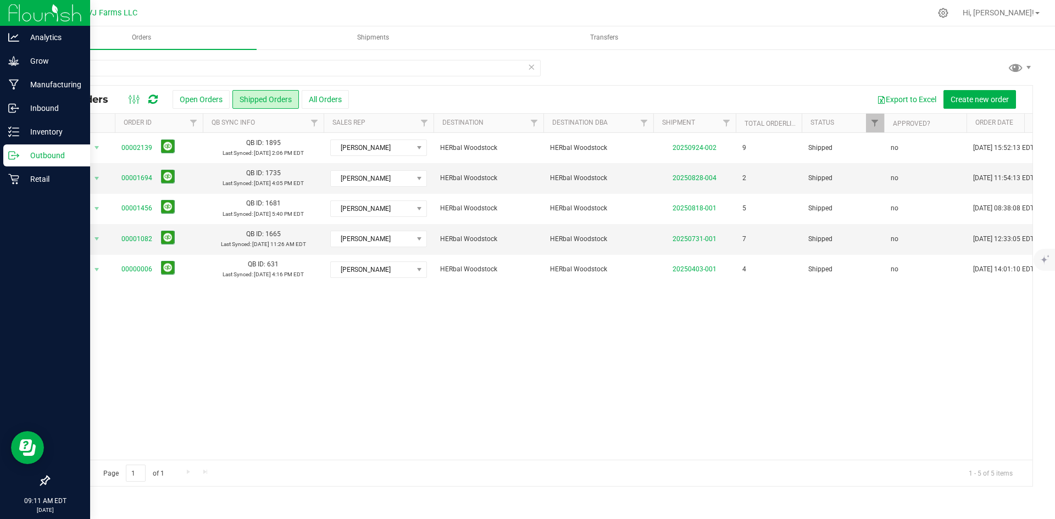
click at [534, 67] on icon at bounding box center [531, 66] width 8 height 13
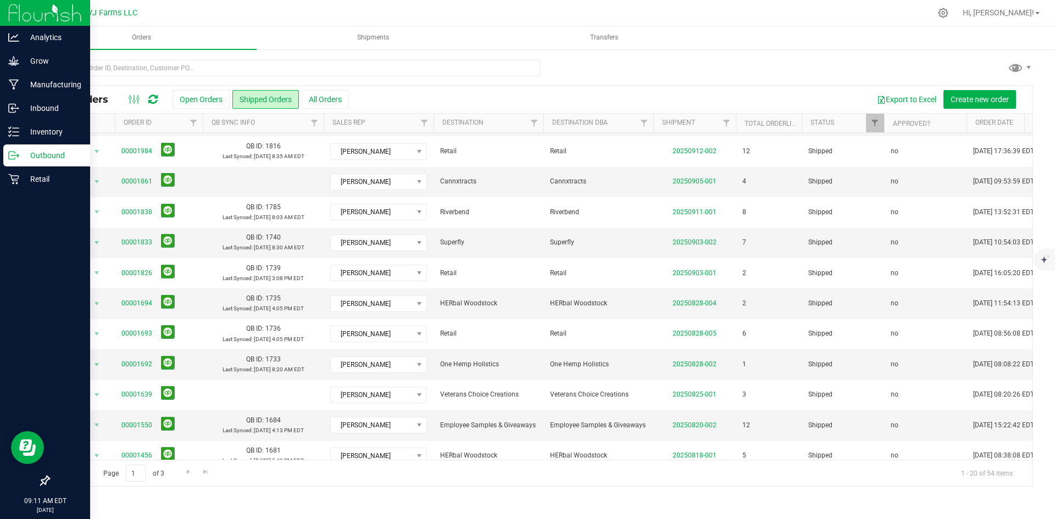
scroll to position [180, 0]
click at [190, 69] on input "text" at bounding box center [294, 68] width 492 height 16
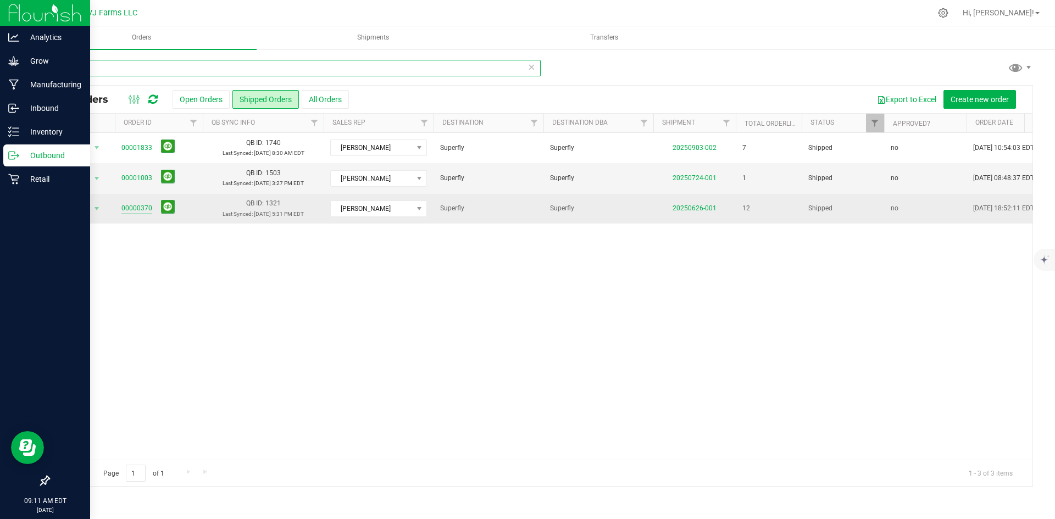
type input "super"
click at [134, 209] on link "00000370" at bounding box center [136, 208] width 31 height 10
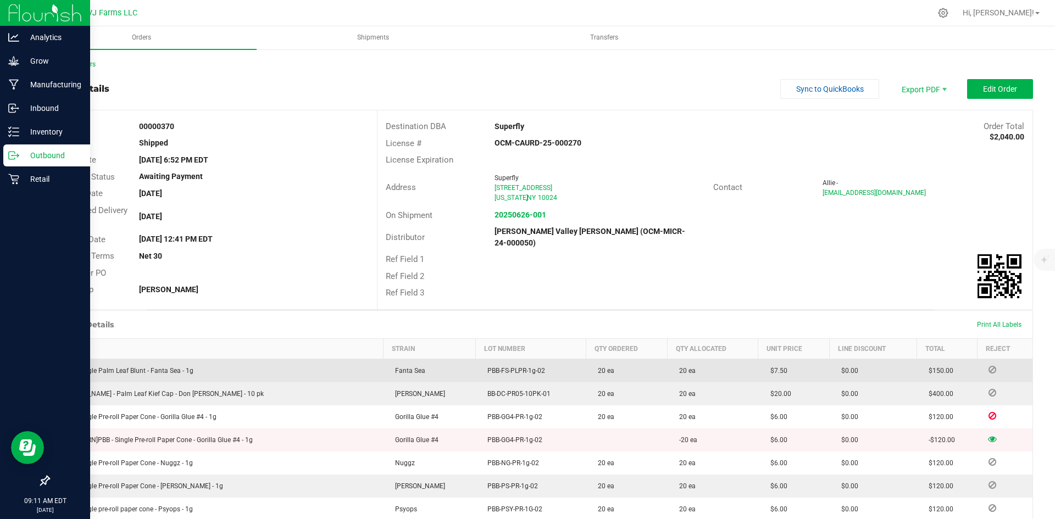
drag, startPoint x: 215, startPoint y: 368, endPoint x: 57, endPoint y: 369, distance: 158.2
click at [57, 369] on td "PBB - Single Palm Leaf Blunt - Fanta Sea - 1g" at bounding box center [216, 371] width 334 height 24
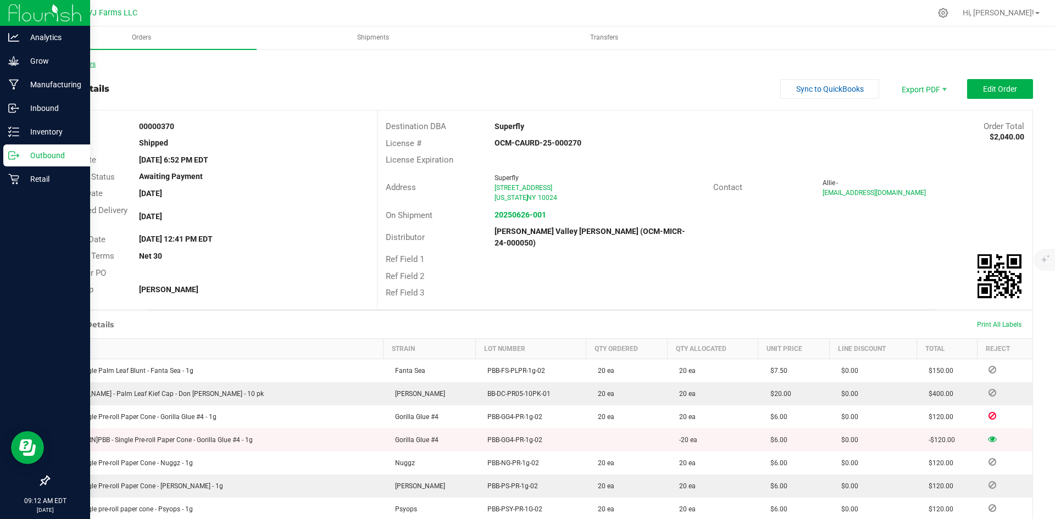
click at [87, 64] on link "Back to Orders" at bounding box center [71, 64] width 47 height 8
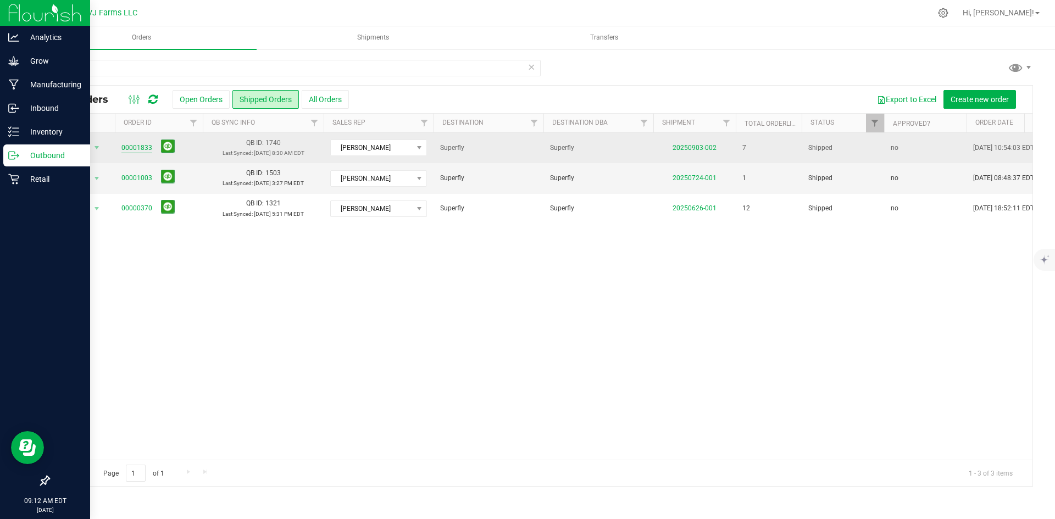
click at [146, 146] on link "00001833" at bounding box center [136, 148] width 31 height 10
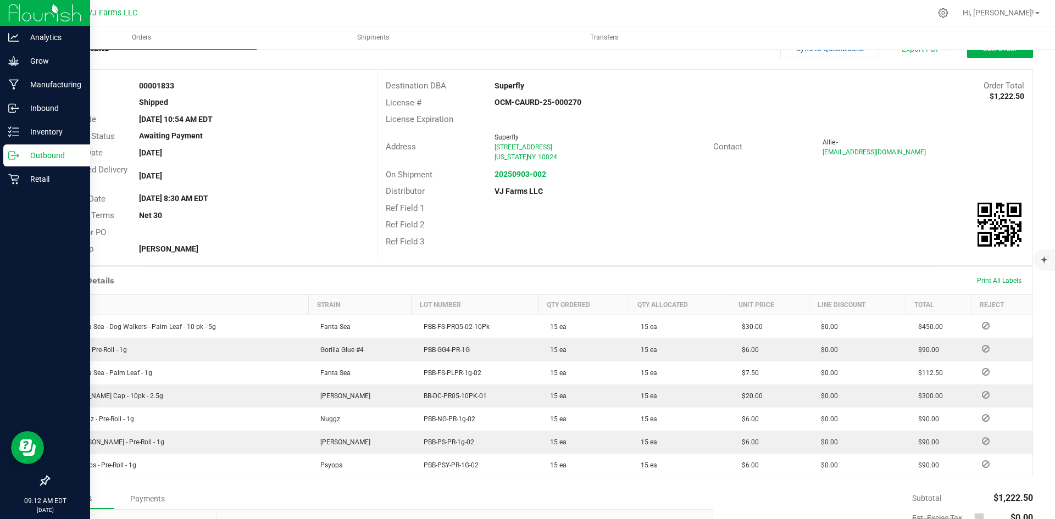
scroll to position [41, 0]
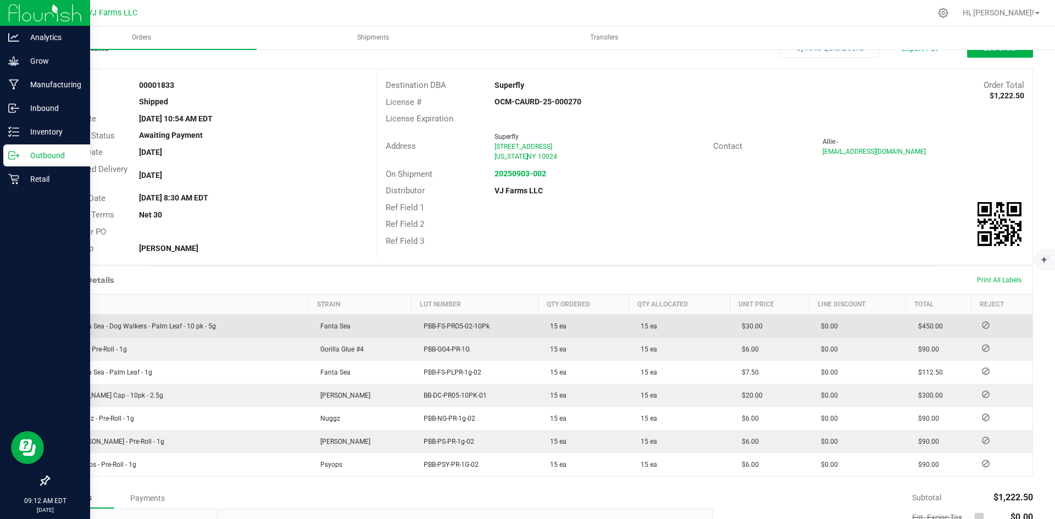
drag, startPoint x: 213, startPoint y: 330, endPoint x: 53, endPoint y: 324, distance: 160.6
click at [53, 324] on td "BB - Fanta Sea - Dog Walkers - Palm Leaf - 10 pk - 5g" at bounding box center [178, 326] width 259 height 24
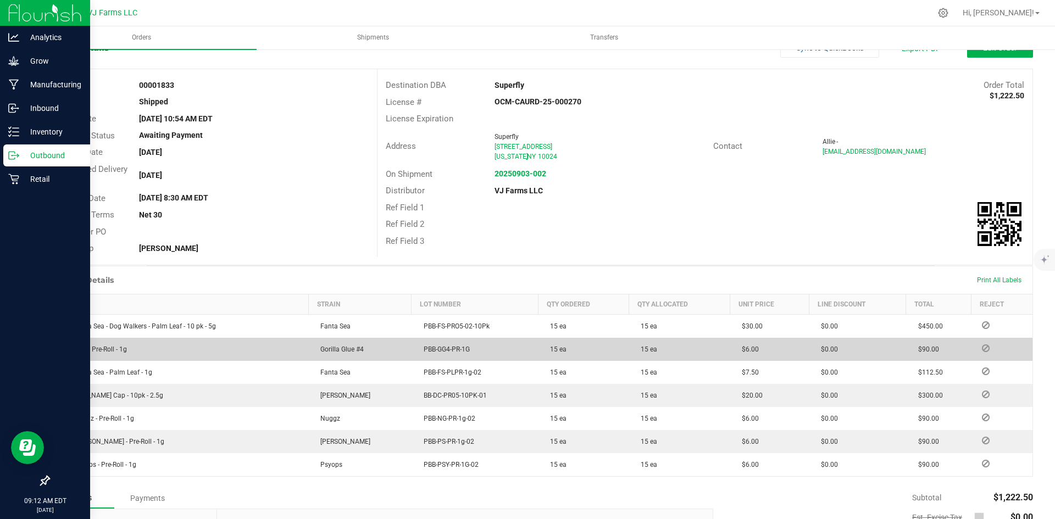
drag, startPoint x: 139, startPoint y: 349, endPoint x: 60, endPoint y: 351, distance: 79.1
click at [60, 351] on td "BB - GG4 - Pre-Roll - 1g" at bounding box center [178, 349] width 259 height 23
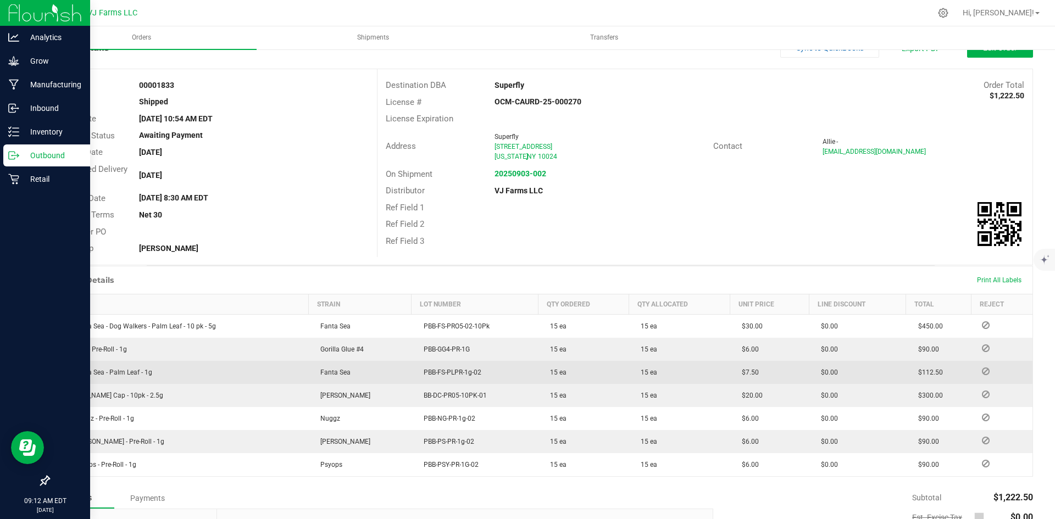
drag, startPoint x: 161, startPoint y: 370, endPoint x: 57, endPoint y: 372, distance: 103.9
click at [57, 372] on td "BB - Fanta Sea - Palm Leaf - 1g" at bounding box center [178, 372] width 259 height 23
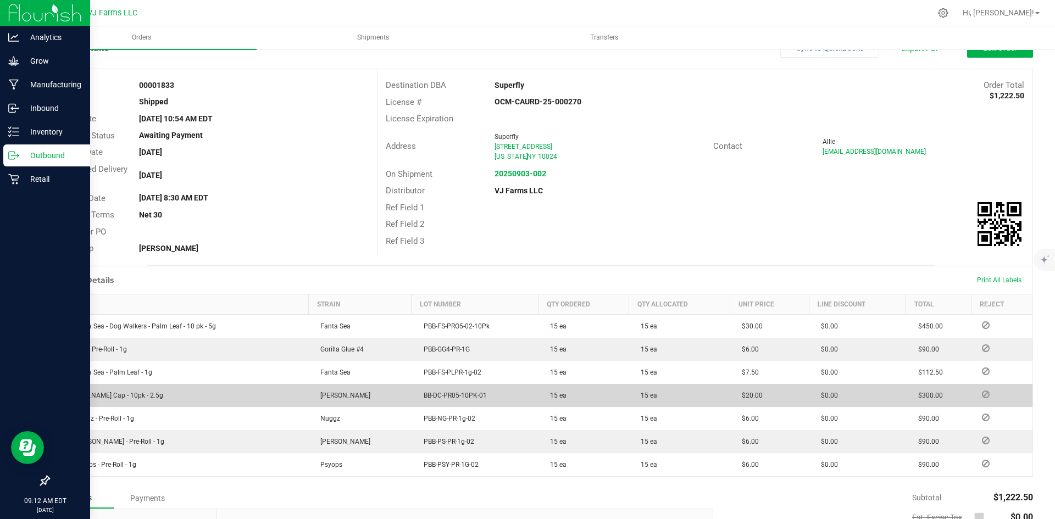
drag, startPoint x: 201, startPoint y: 396, endPoint x: 57, endPoint y: 391, distance: 144.0
click at [57, 391] on td "[PERSON_NAME] Cap - 10pk - 2.5g" at bounding box center [178, 395] width 259 height 23
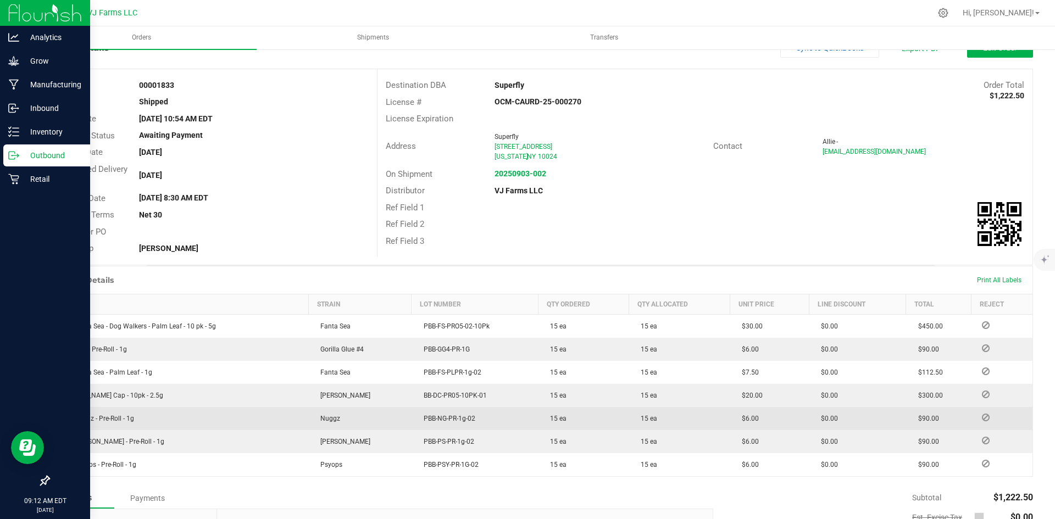
drag, startPoint x: 138, startPoint y: 419, endPoint x: 60, endPoint y: 419, distance: 78.0
click at [60, 419] on td "BB - Nuggz - Pre-Roll - 1g" at bounding box center [178, 418] width 259 height 23
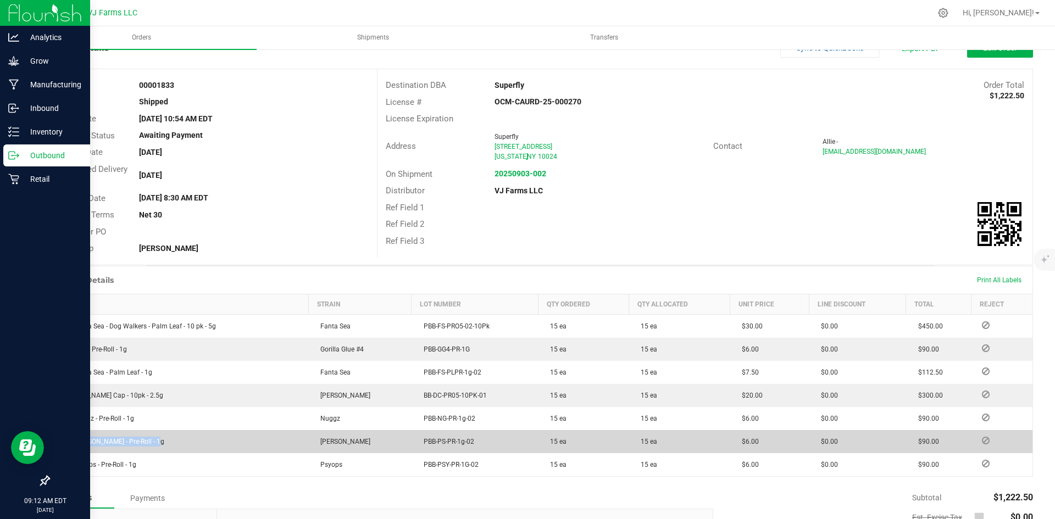
drag, startPoint x: 160, startPoint y: 446, endPoint x: 57, endPoint y: 444, distance: 103.9
click at [57, 444] on td "BB - [PERSON_NAME] - Pre-Roll - 1g" at bounding box center [178, 441] width 259 height 23
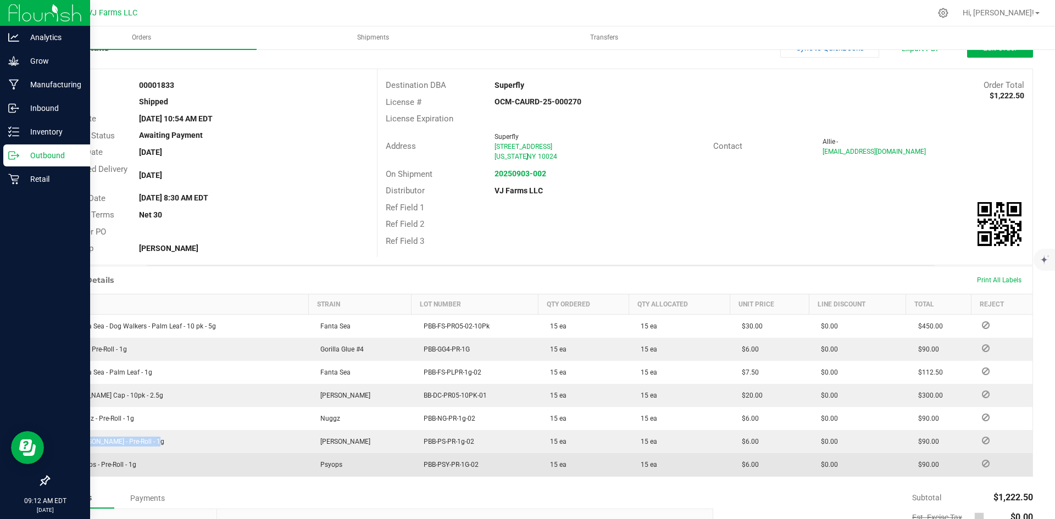
drag, startPoint x: 147, startPoint y: 463, endPoint x: 57, endPoint y: 468, distance: 90.2
click at [57, 468] on td "BB - Psyops - Pre-Roll - 1g" at bounding box center [178, 464] width 259 height 23
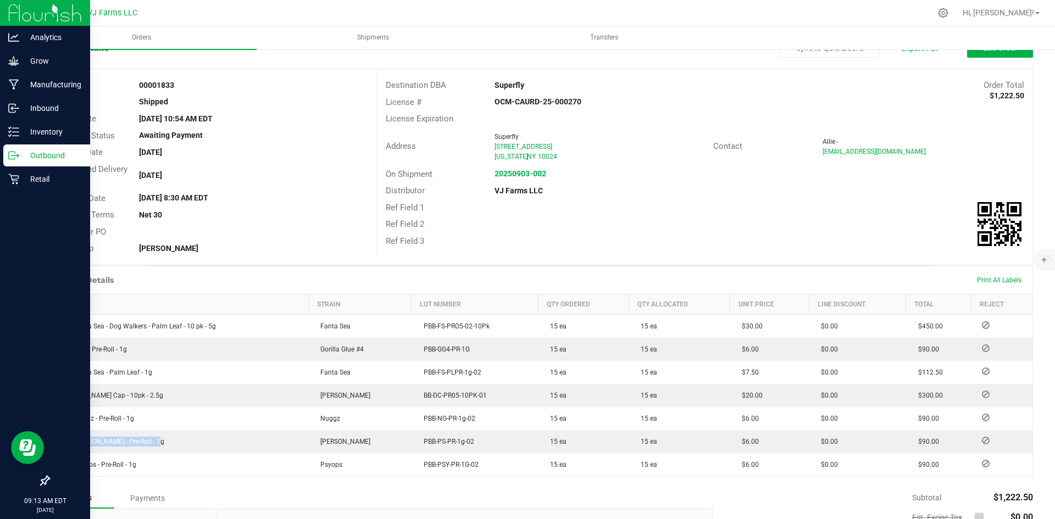
scroll to position [0, 0]
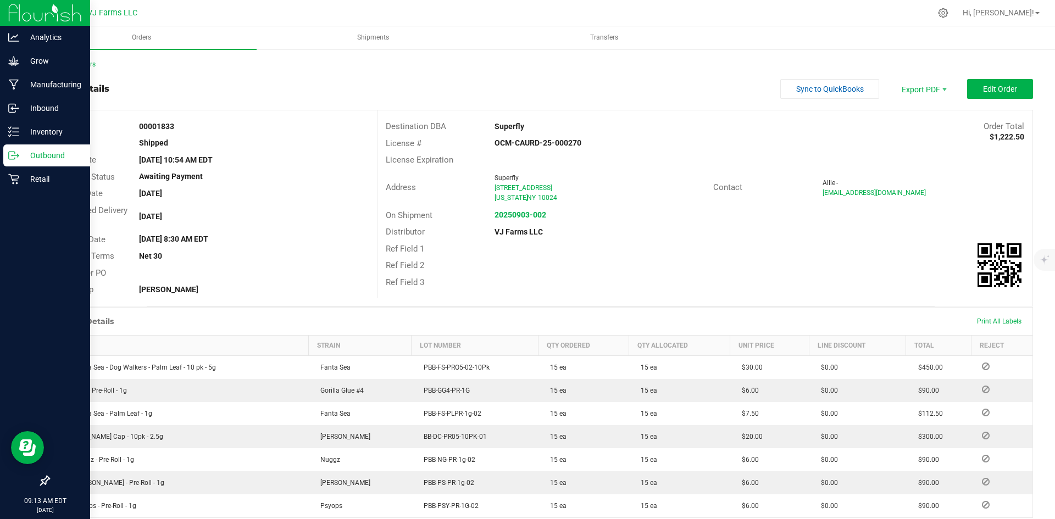
click at [76, 68] on div "Back to Orders" at bounding box center [540, 64] width 985 height 10
click at [75, 63] on link "Back to Orders" at bounding box center [71, 64] width 47 height 8
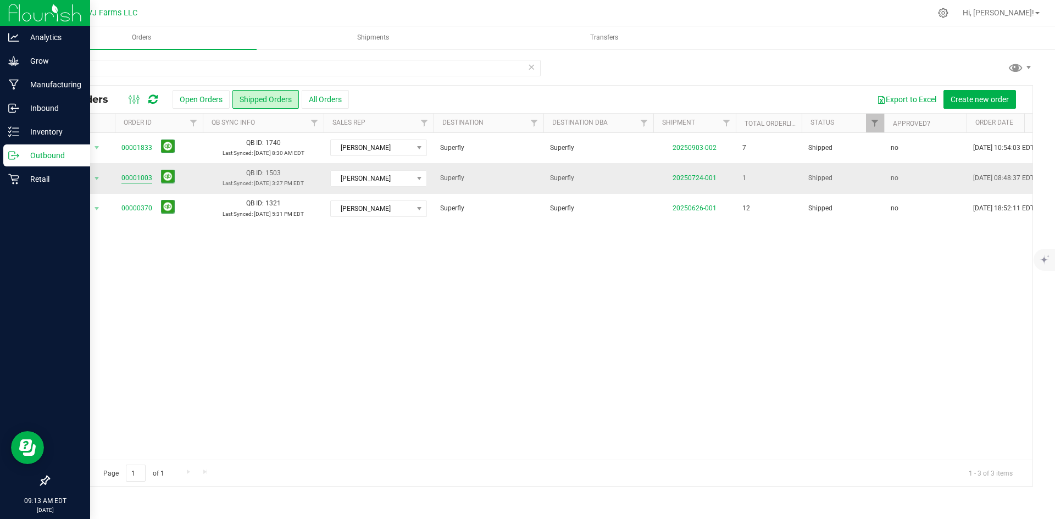
click at [141, 178] on link "00001003" at bounding box center [136, 178] width 31 height 10
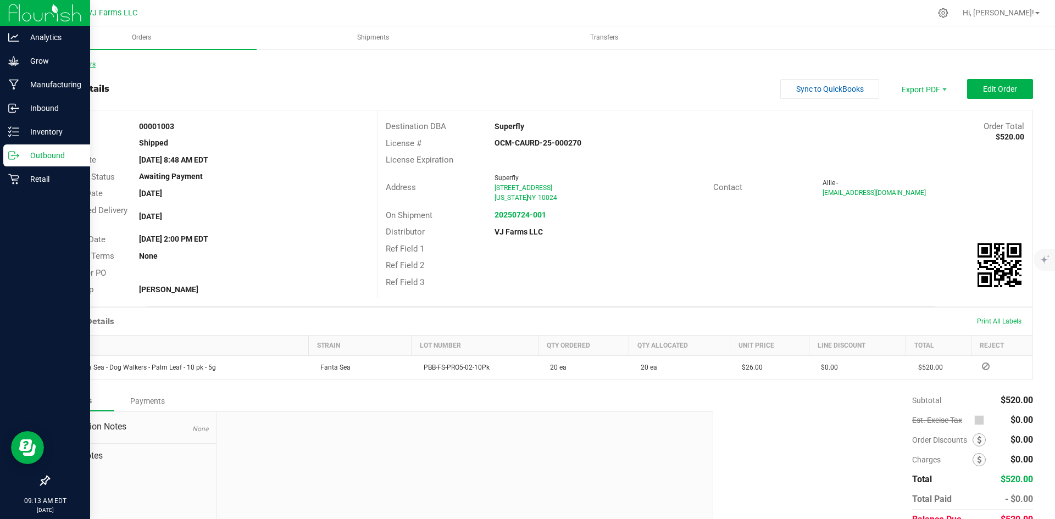
click at [84, 62] on link "Back to Orders" at bounding box center [71, 64] width 47 height 8
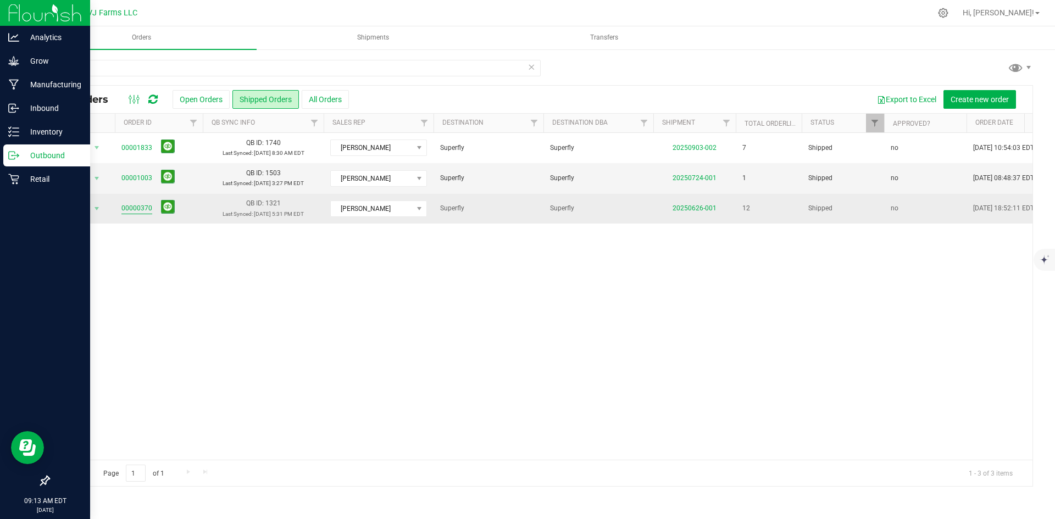
click at [141, 212] on link "00000370" at bounding box center [136, 208] width 31 height 10
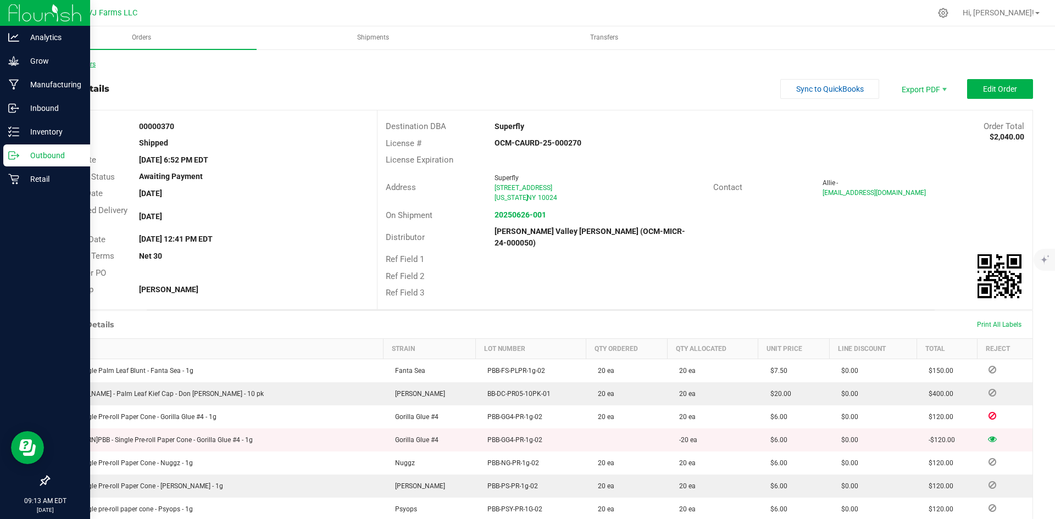
click at [90, 66] on link "Back to Orders" at bounding box center [71, 64] width 47 height 8
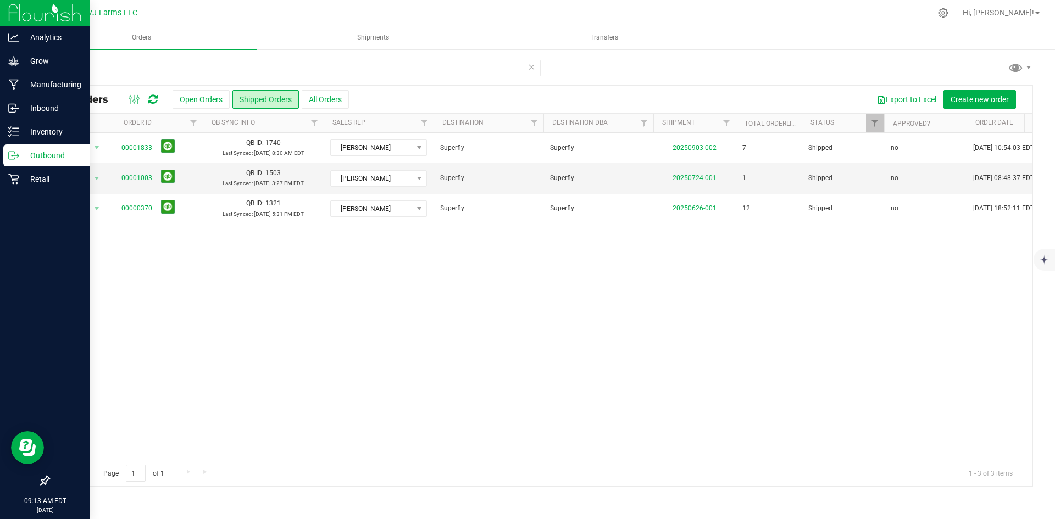
click at [532, 68] on icon at bounding box center [531, 66] width 8 height 13
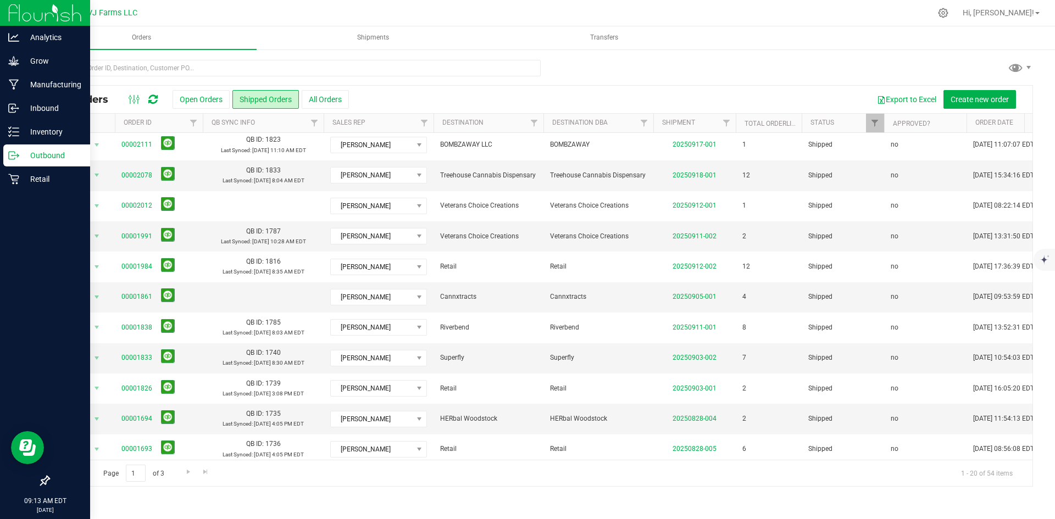
scroll to position [65, 0]
drag, startPoint x: 535, startPoint y: 170, endPoint x: 445, endPoint y: 166, distance: 89.6
click at [445, 166] on td "Treehouse Cannabis Dispensary" at bounding box center [488, 174] width 110 height 30
click at [143, 174] on link "00002078" at bounding box center [136, 174] width 31 height 10
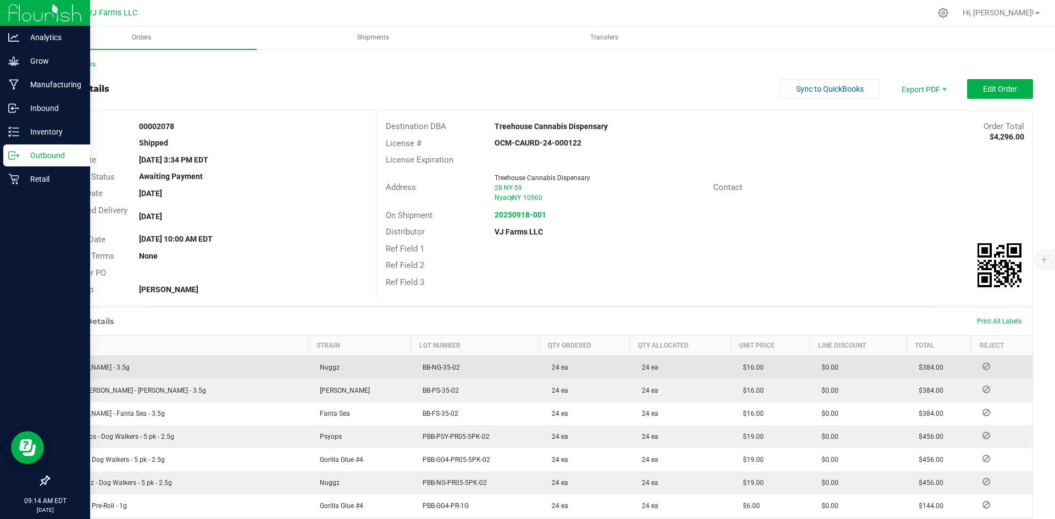
drag, startPoint x: 149, startPoint y: 370, endPoint x: 59, endPoint y: 370, distance: 90.7
click at [59, 370] on td "[PERSON_NAME] - 3.5g" at bounding box center [178, 367] width 259 height 24
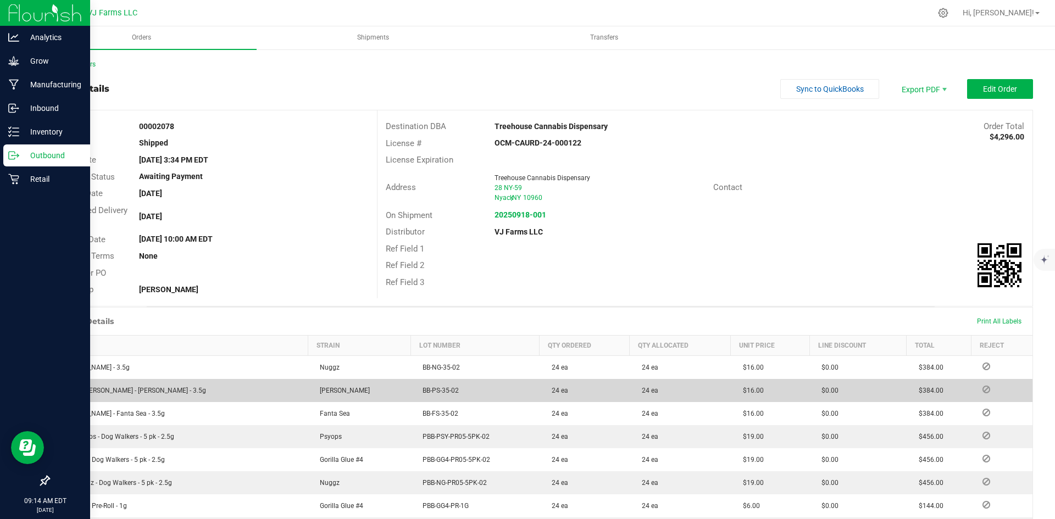
click at [146, 394] on span "Boujee [PERSON_NAME] - [PERSON_NAME] - 3.5g" at bounding box center [131, 391] width 150 height 8
drag, startPoint x: 152, startPoint y: 391, endPoint x: 56, endPoint y: 387, distance: 95.7
click at [56, 387] on td "Boujee [PERSON_NAME] - [PERSON_NAME] - 3.5g" at bounding box center [178, 390] width 259 height 23
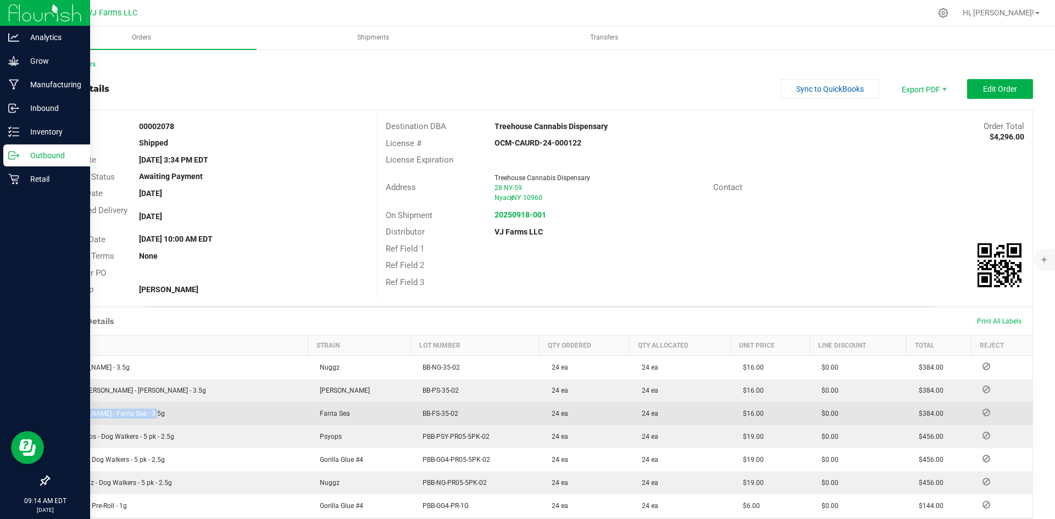
drag, startPoint x: 148, startPoint y: 414, endPoint x: 57, endPoint y: 414, distance: 91.8
click at [57, 414] on td "[PERSON_NAME] - Fanta Sea - 3.5g" at bounding box center [178, 413] width 259 height 23
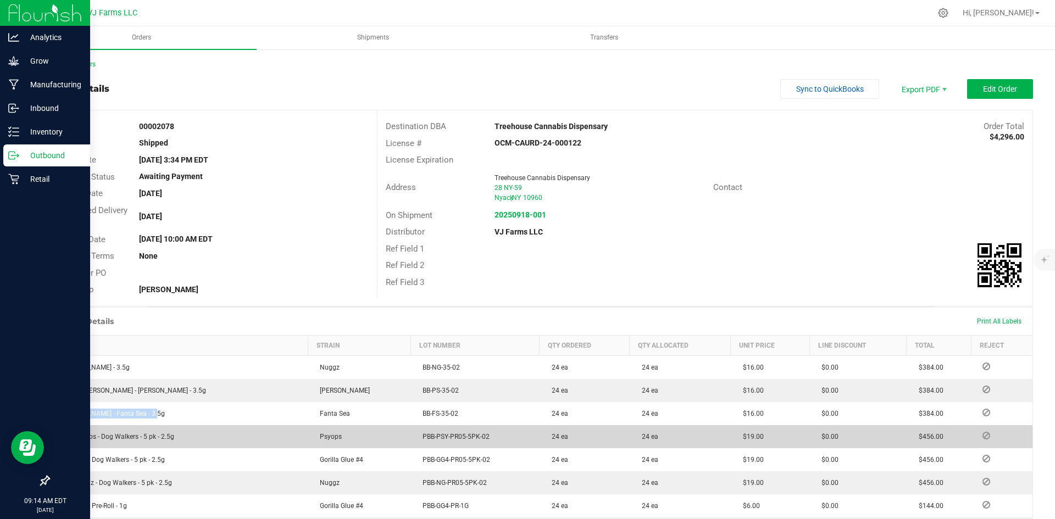
drag, startPoint x: 177, startPoint y: 435, endPoint x: 56, endPoint y: 435, distance: 121.4
click at [56, 435] on td "BB - Psyops - Dog Walkers - 5 pk - 2.5g" at bounding box center [178, 436] width 259 height 23
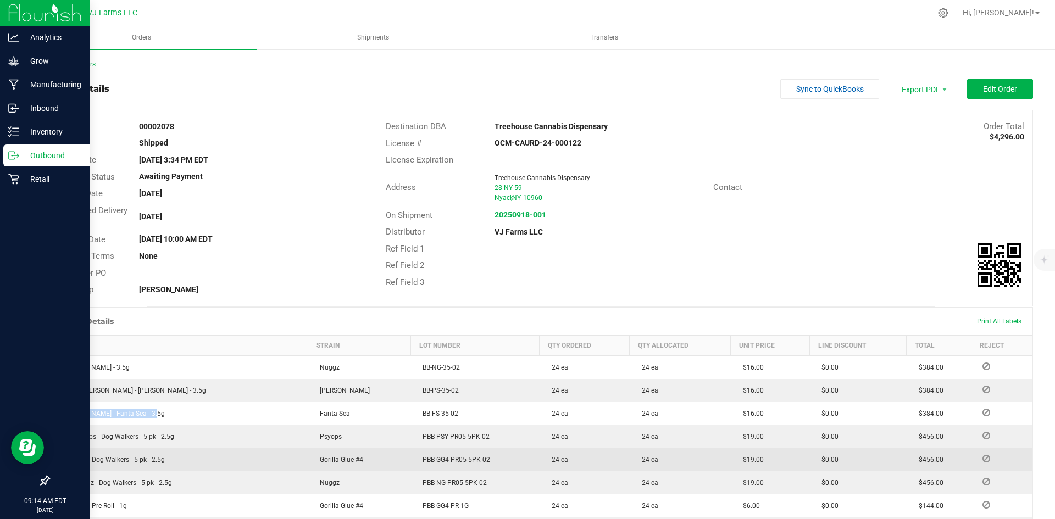
drag, startPoint x: 170, startPoint y: 457, endPoint x: 58, endPoint y: 464, distance: 111.8
click at [58, 464] on td "BB - GG4 - Dog Walkers - 5 pk - 2.5g" at bounding box center [178, 459] width 259 height 23
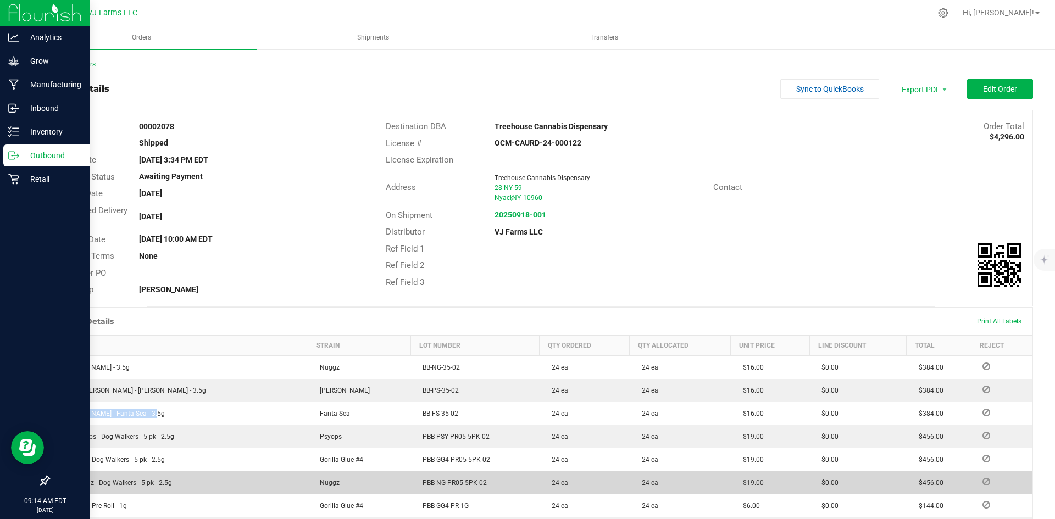
drag, startPoint x: 171, startPoint y: 480, endPoint x: 54, endPoint y: 484, distance: 117.1
click at [54, 484] on td "BB - Nuggz - Dog Walkers - 5 pk - 2.5g" at bounding box center [178, 482] width 259 height 23
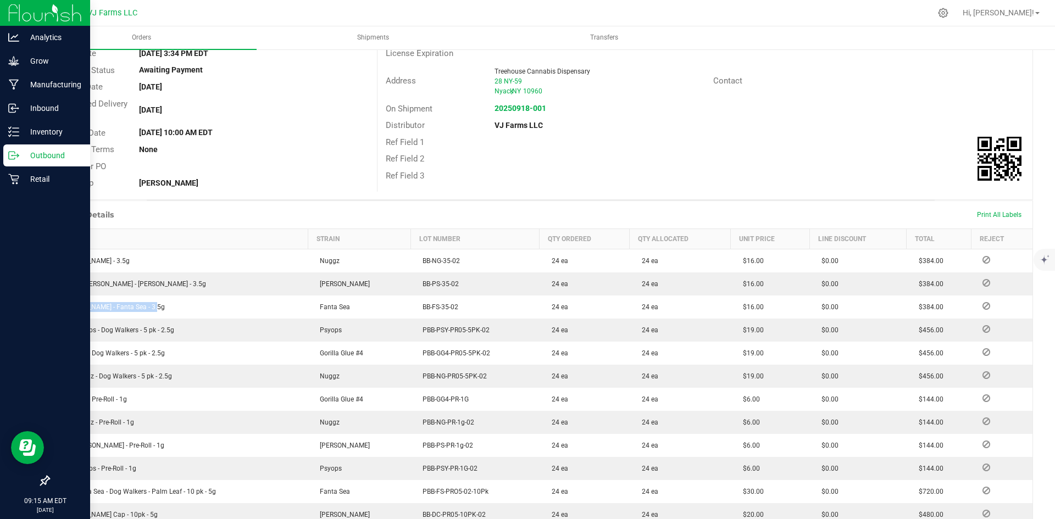
scroll to position [121, 0]
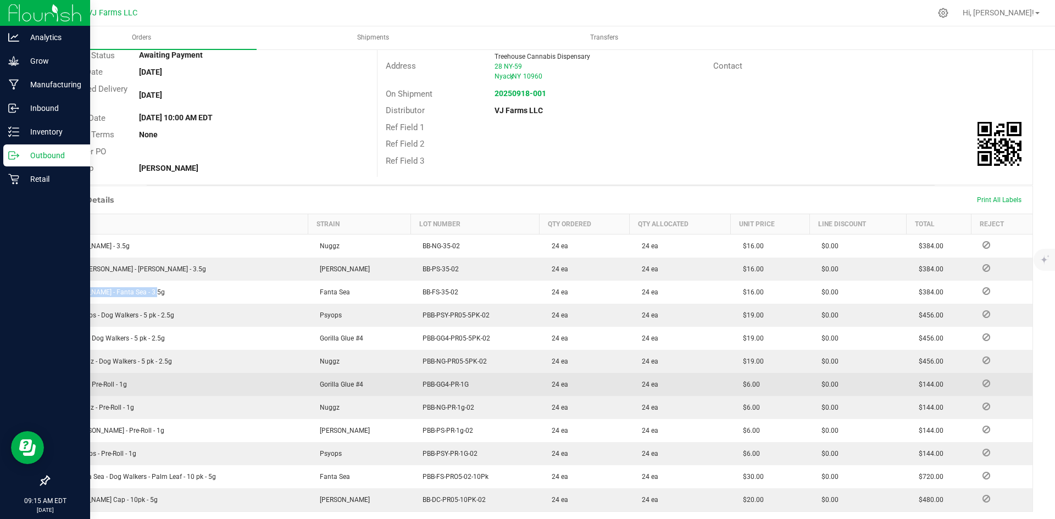
drag, startPoint x: 132, startPoint y: 386, endPoint x: 58, endPoint y: 379, distance: 74.5
click at [58, 379] on td "BB - GG4 - Pre-Roll - 1g" at bounding box center [178, 384] width 259 height 23
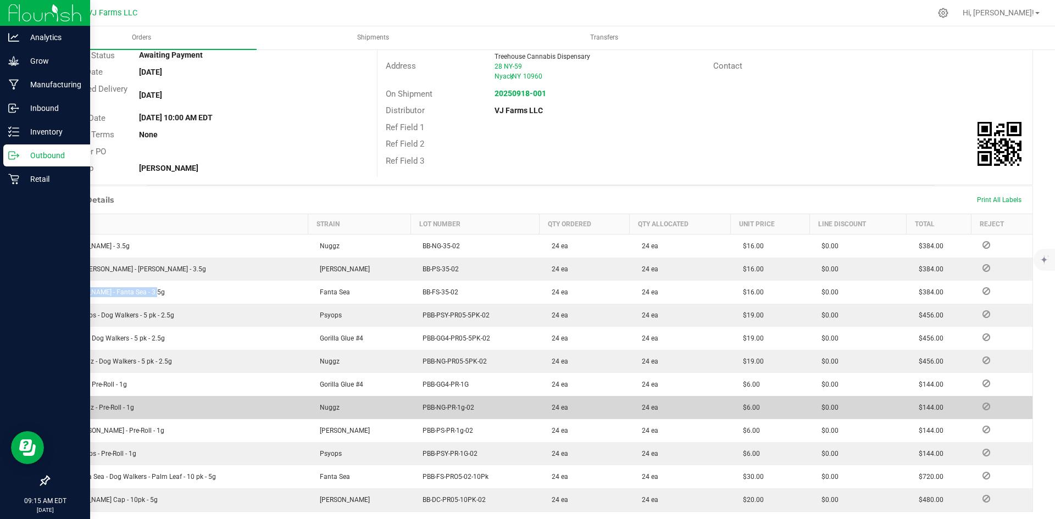
drag, startPoint x: 137, startPoint y: 403, endPoint x: 52, endPoint y: 409, distance: 85.4
click at [52, 409] on td "BB - Nuggz - Pre-Roll - 1g" at bounding box center [178, 407] width 259 height 23
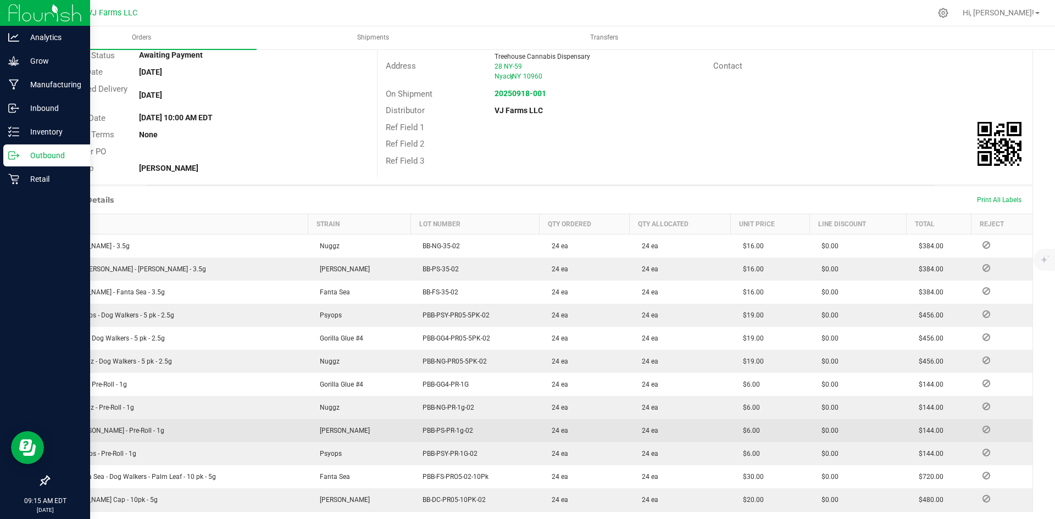
click at [147, 436] on td "BB - [PERSON_NAME] - Pre-Roll - 1g" at bounding box center [178, 430] width 259 height 23
drag, startPoint x: 149, startPoint y: 432, endPoint x: 56, endPoint y: 437, distance: 93.0
click at [56, 437] on td "BB - [PERSON_NAME] - Pre-Roll - 1g" at bounding box center [178, 430] width 259 height 23
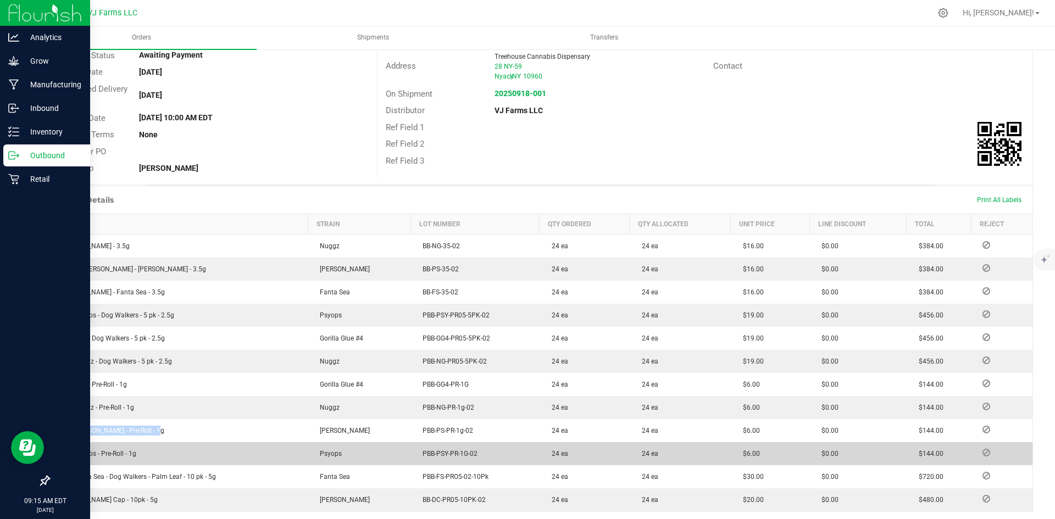
drag, startPoint x: 142, startPoint y: 453, endPoint x: 59, endPoint y: 459, distance: 83.7
click at [59, 459] on td "BB - Psyops - Pre-Roll - 1g" at bounding box center [178, 453] width 259 height 23
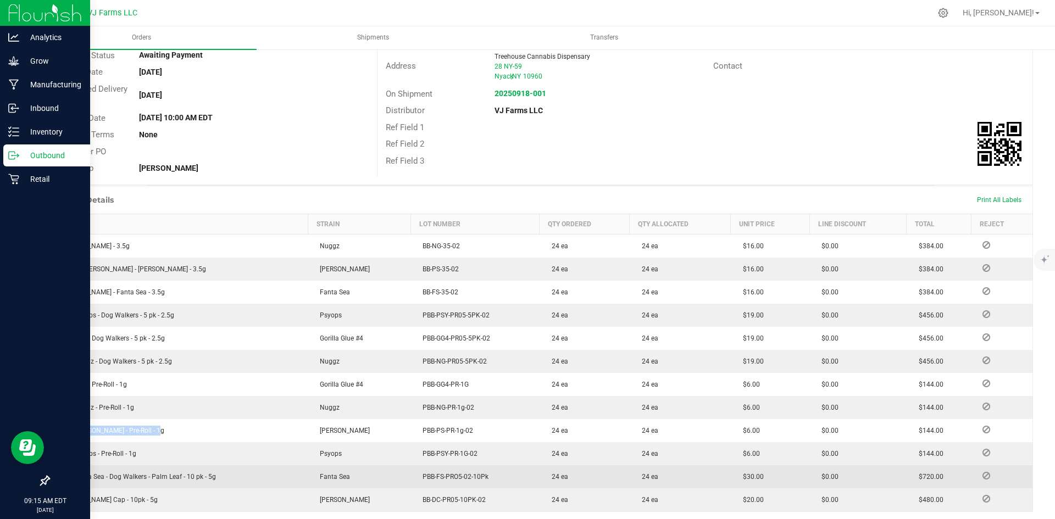
drag, startPoint x: 226, startPoint y: 477, endPoint x: 52, endPoint y: 474, distance: 174.2
click at [52, 474] on td "BB - Fanta Sea - Dog Walkers - Palm Leaf - 10 pk - 5g" at bounding box center [178, 476] width 259 height 23
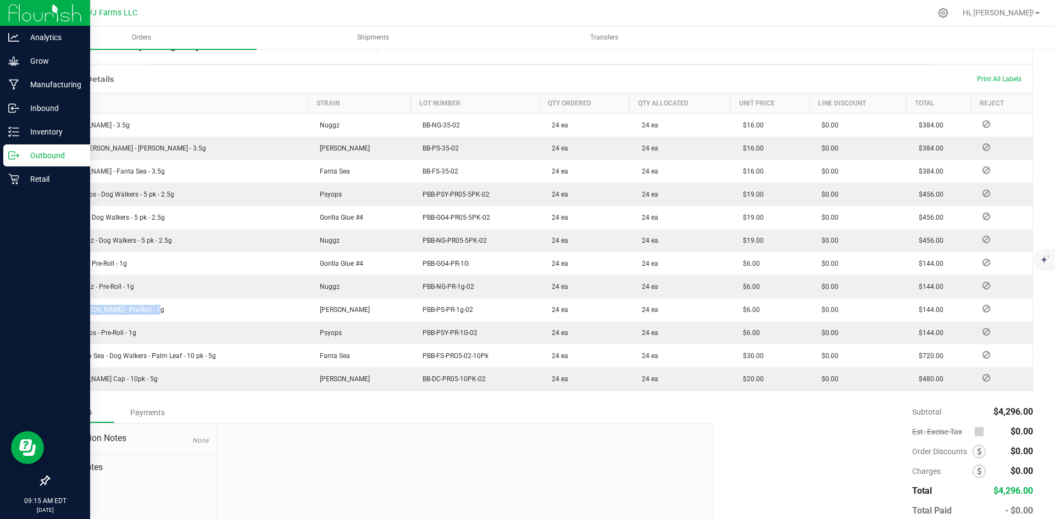
scroll to position [243, 0]
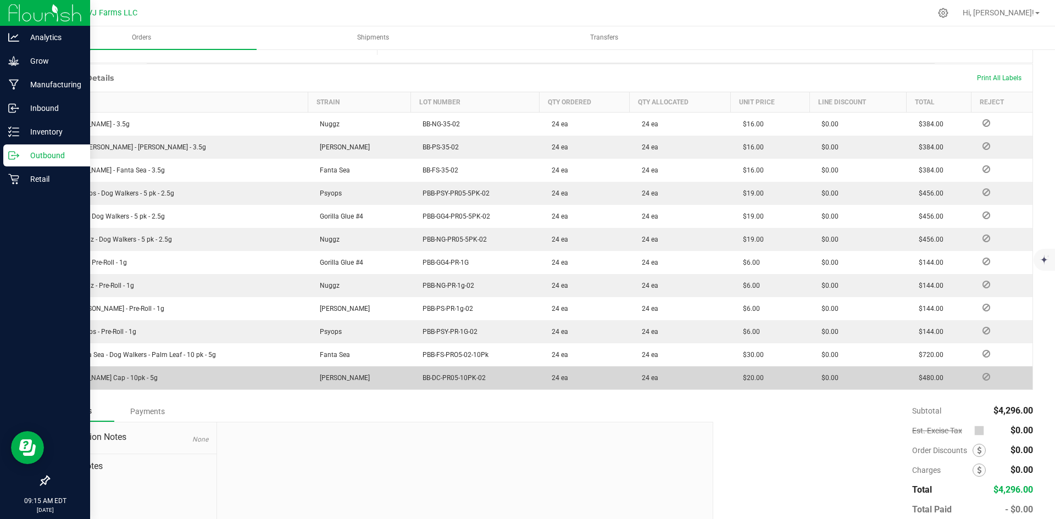
click at [199, 371] on td "[PERSON_NAME] Cap - 10pk - 5g" at bounding box center [178, 377] width 259 height 23
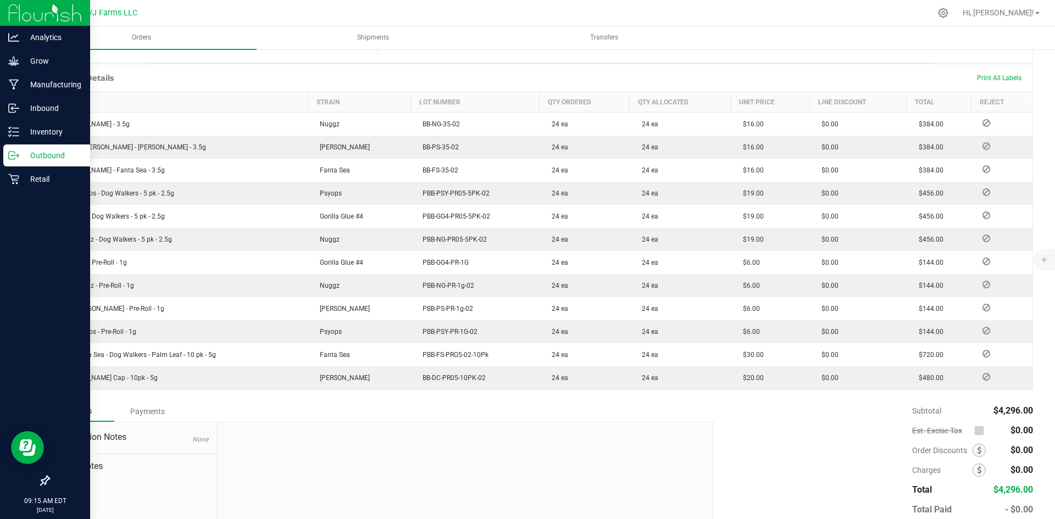
drag, startPoint x: 192, startPoint y: 381, endPoint x: 44, endPoint y: 383, distance: 148.4
click at [44, 383] on div "Back to Orders Order details Sync to QuickBooks Export PDF Edit Order Order # 0…" at bounding box center [540, 193] width 1029 height 776
click at [241, 401] on div "Notes Payments" at bounding box center [376, 411] width 657 height 21
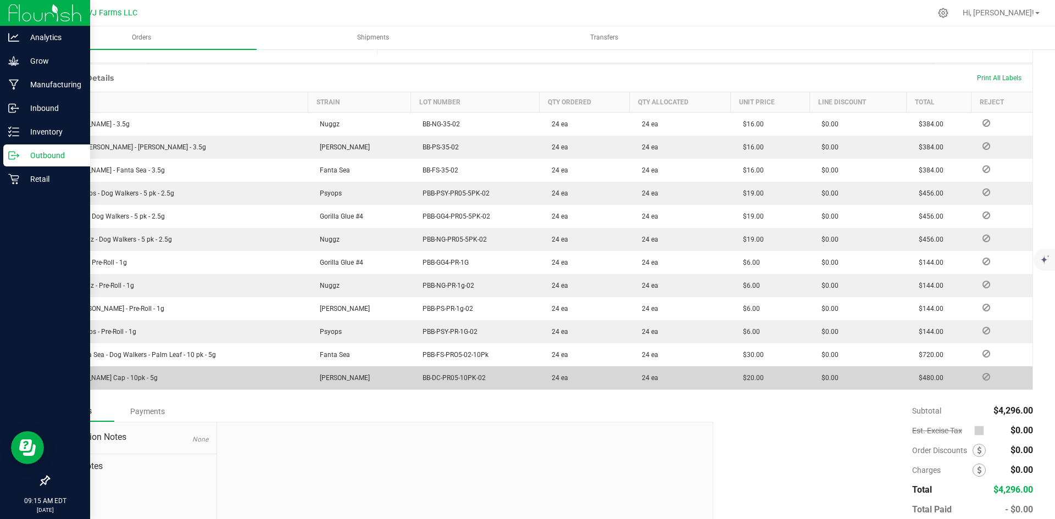
drag, startPoint x: 194, startPoint y: 377, endPoint x: 58, endPoint y: 385, distance: 136.4
click at [58, 385] on td "[PERSON_NAME] Cap - 10pk - 5g" at bounding box center [178, 377] width 259 height 23
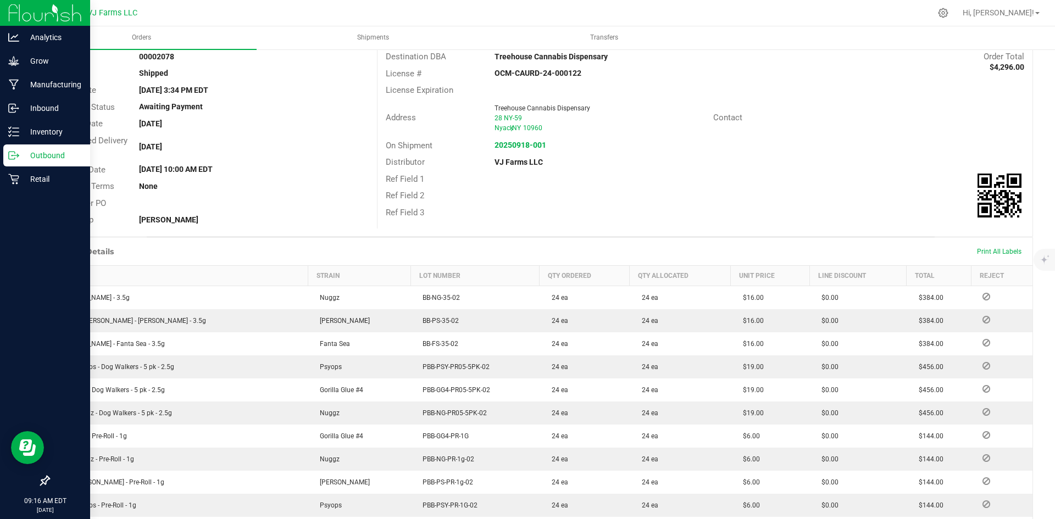
scroll to position [0, 0]
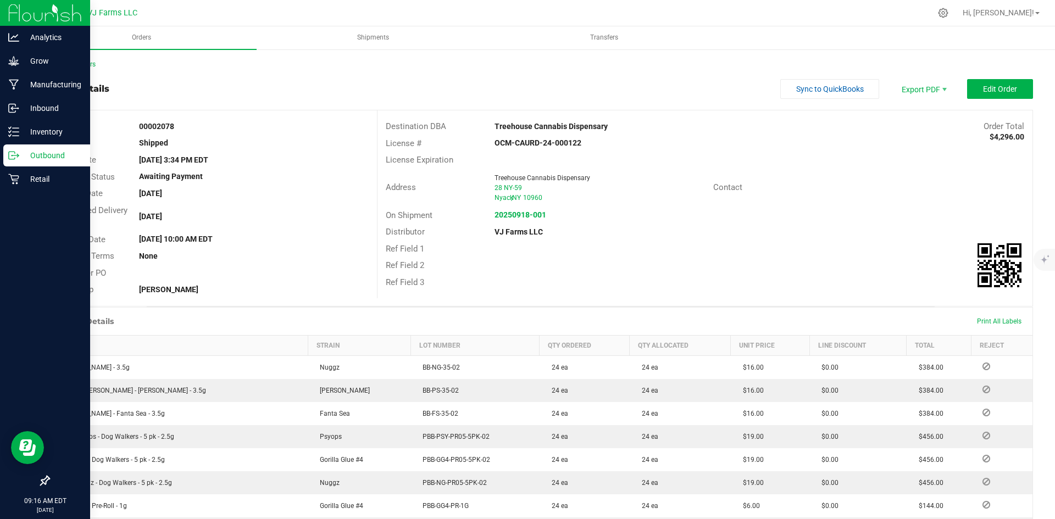
click at [1054, 1] on nav "VJ Farms LLC Hi, [PERSON_NAME]!" at bounding box center [540, 13] width 1029 height 26
click at [69, 62] on link "Back to Orders" at bounding box center [71, 64] width 47 height 8
